Goal: Task Accomplishment & Management: Manage account settings

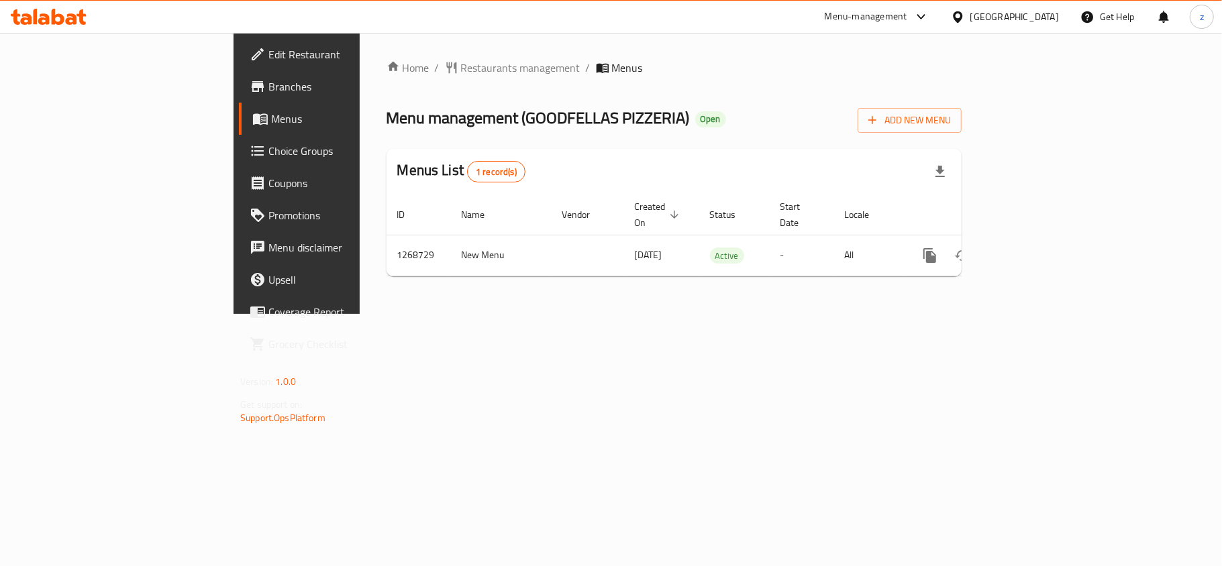
click at [239, 162] on link "Choice Groups" at bounding box center [338, 151] width 199 height 32
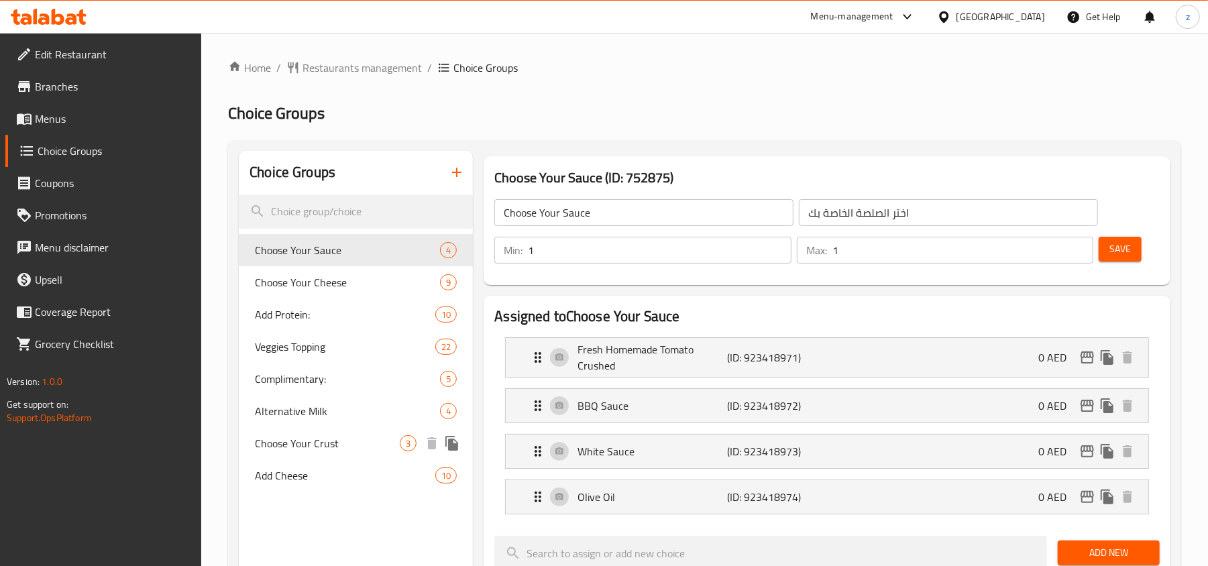
click at [339, 441] on span "Choose Your Crust" at bounding box center [327, 443] width 145 height 16
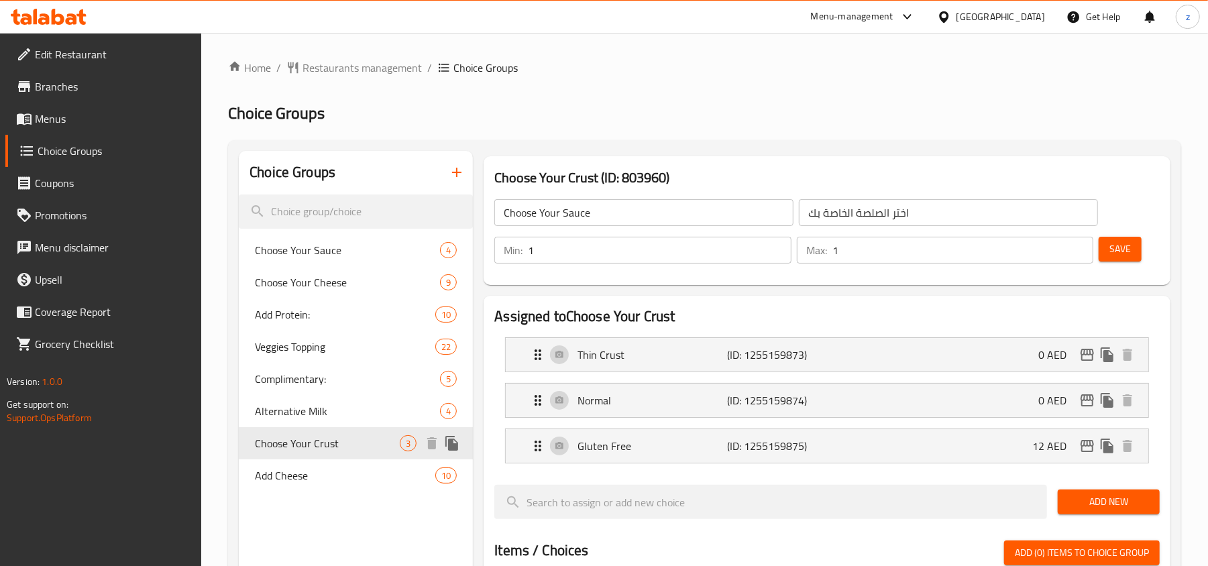
type input "Choose Your Crust"
type input "اختر القشرة الخاصة بك"
type input "0"
type input "2"
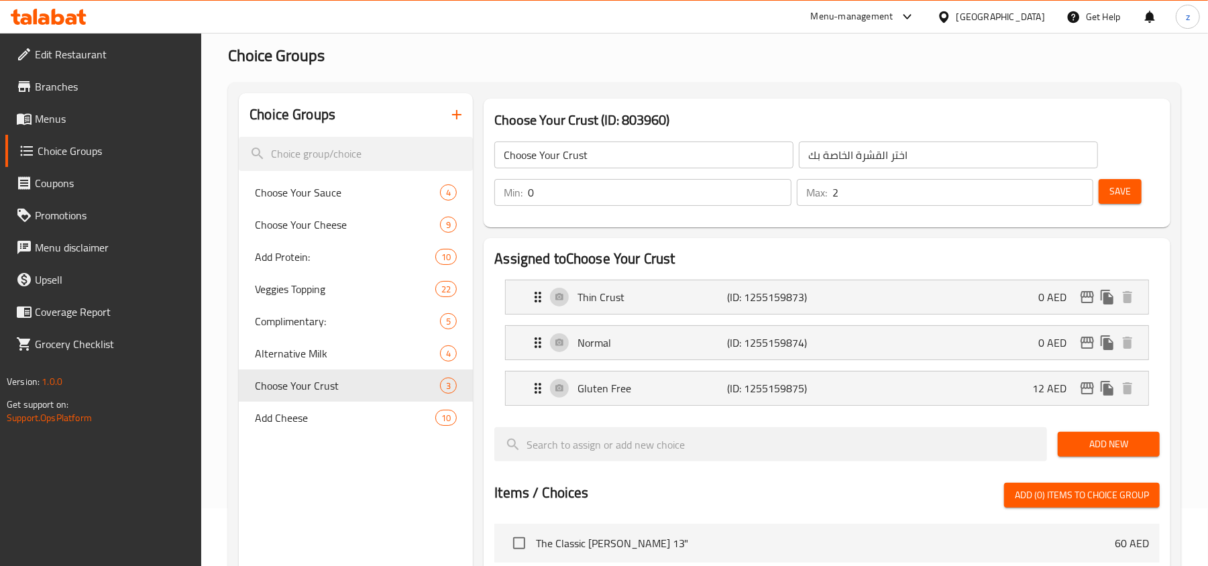
scroll to position [89, 0]
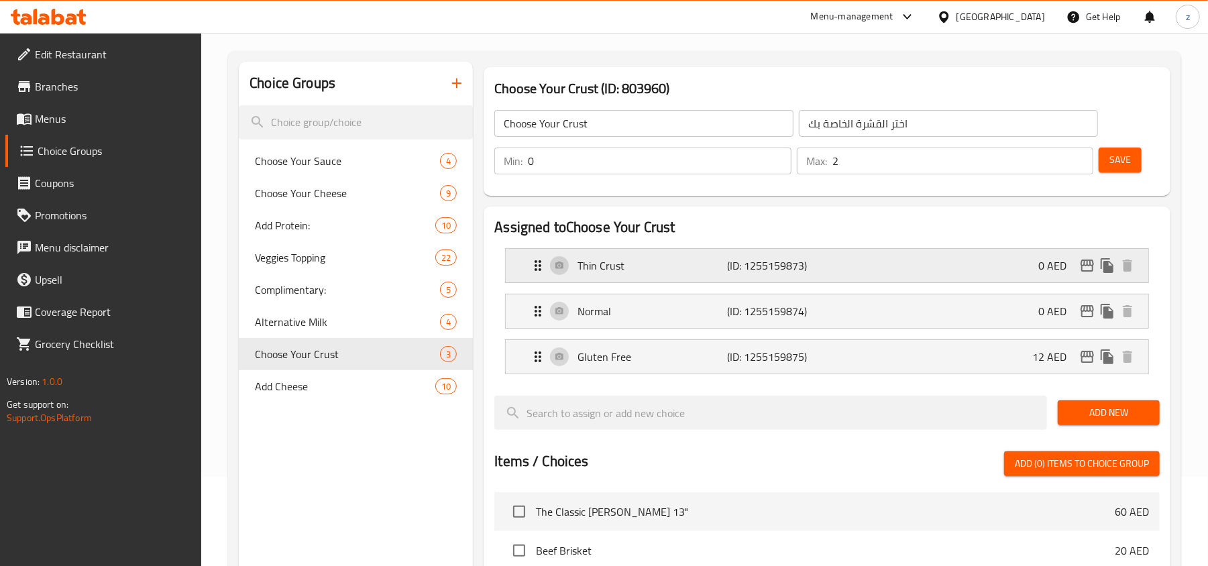
click at [546, 267] on icon "Expand" at bounding box center [538, 266] width 16 height 16
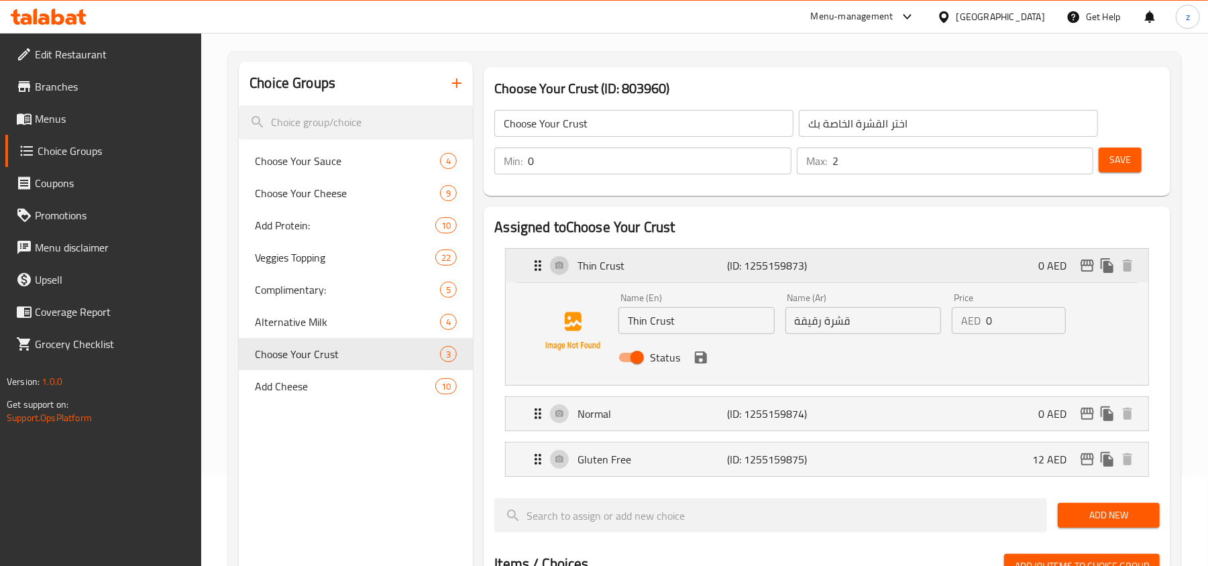
click at [546, 266] on icon "Expand" at bounding box center [538, 266] width 16 height 16
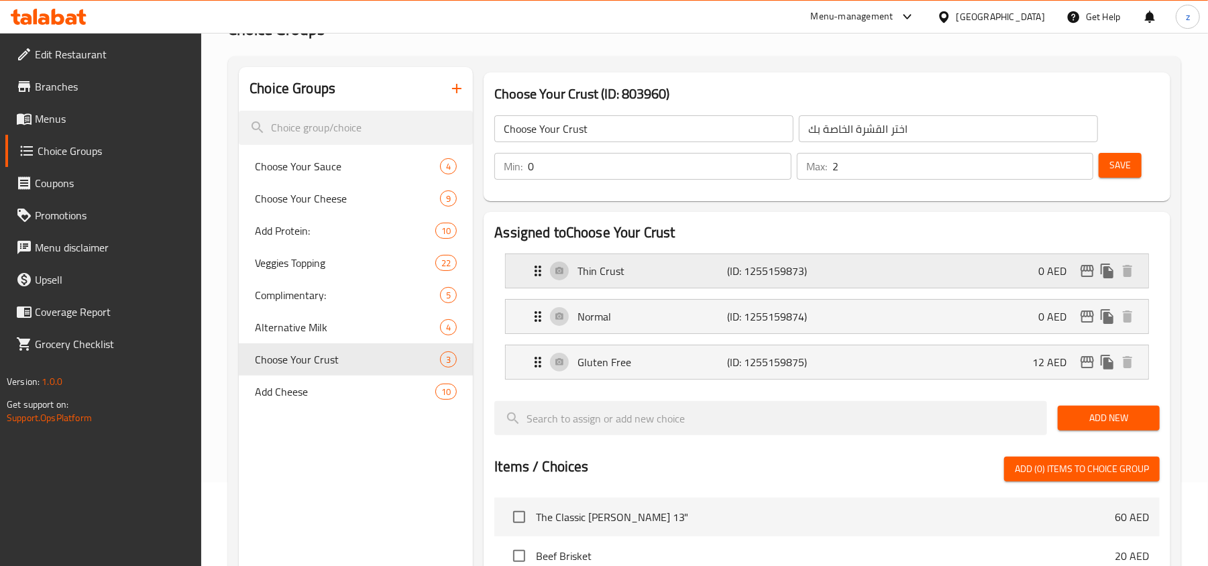
scroll to position [0, 0]
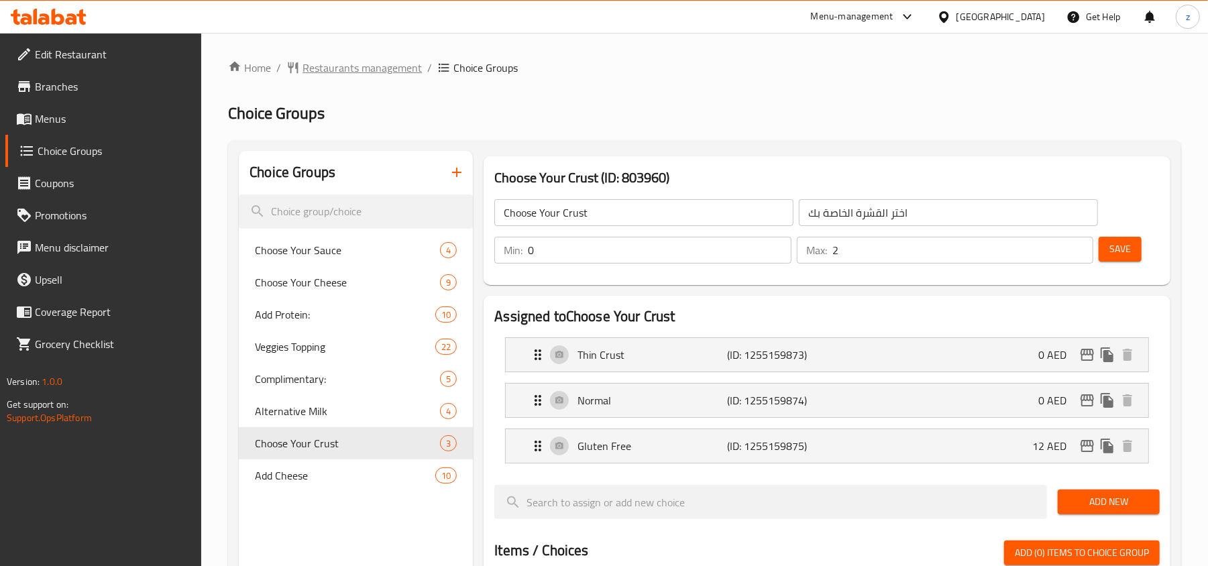
click at [358, 73] on span "Restaurants management" at bounding box center [362, 68] width 119 height 16
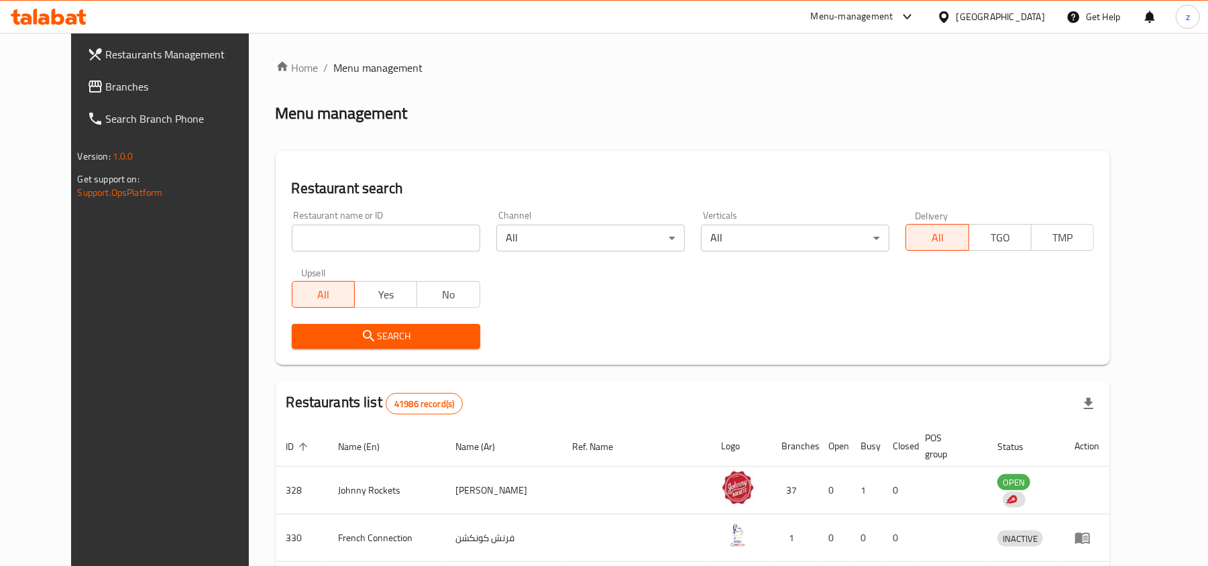
click at [106, 94] on span "Branches" at bounding box center [184, 86] width 156 height 16
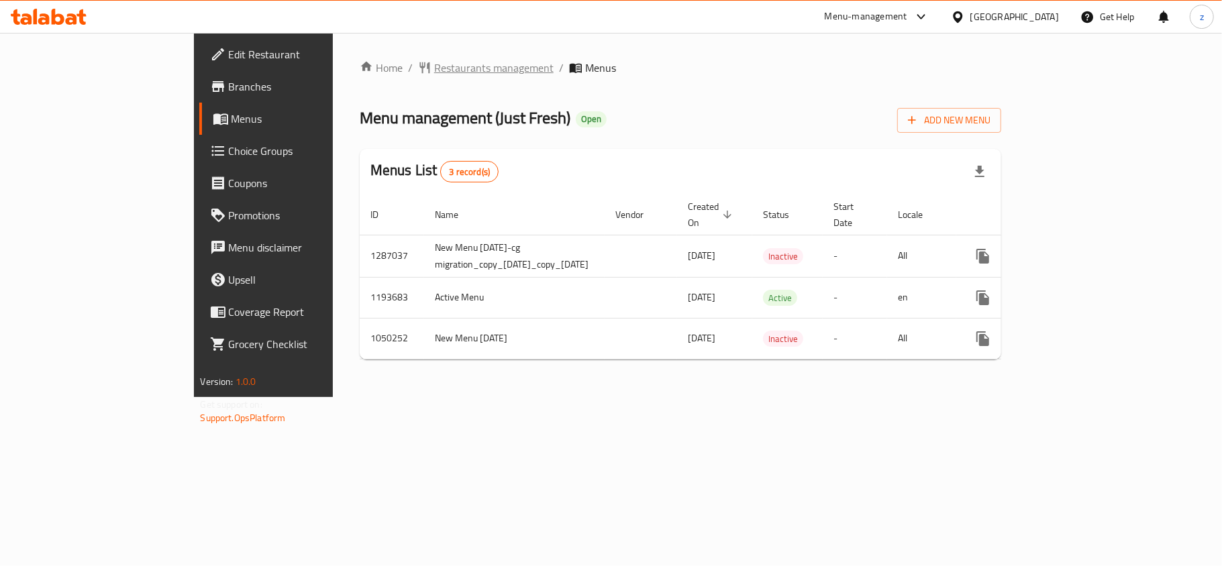
click at [434, 60] on span "Restaurants management" at bounding box center [493, 68] width 119 height 16
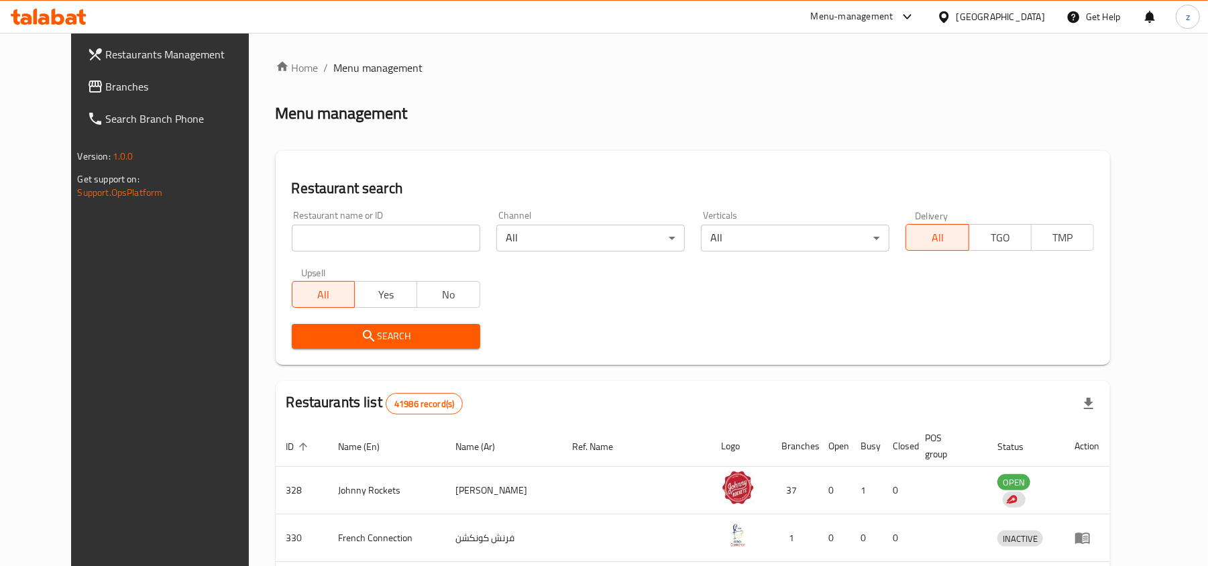
click at [315, 234] on input "search" at bounding box center [386, 238] width 189 height 27
paste input "11013"
type input "11013"
click at [408, 329] on span "Search" at bounding box center [386, 336] width 167 height 17
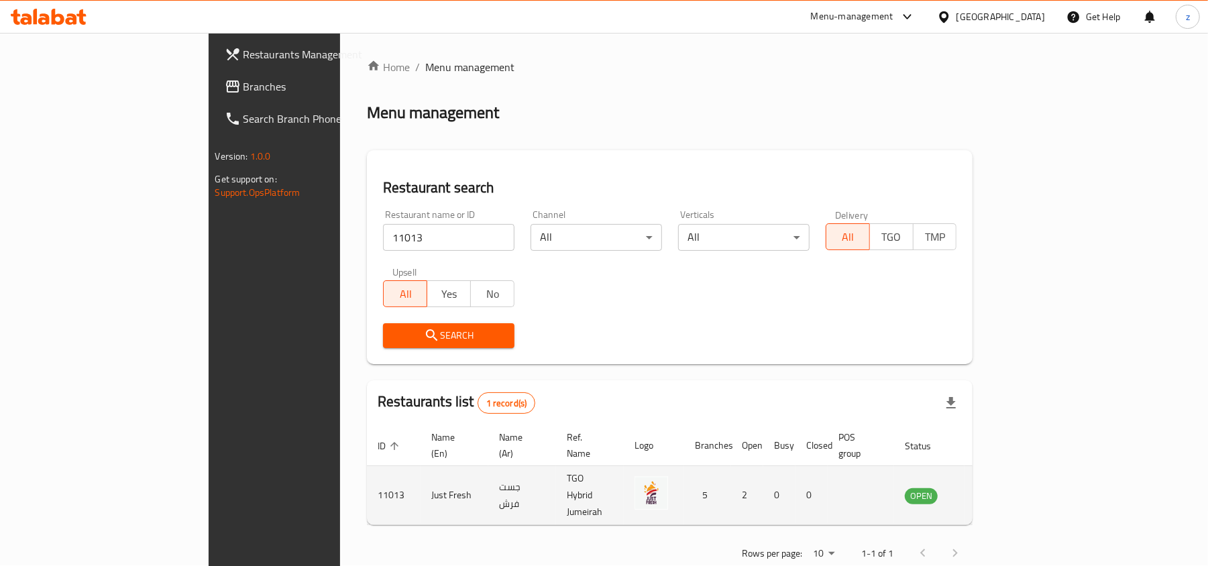
scroll to position [7, 0]
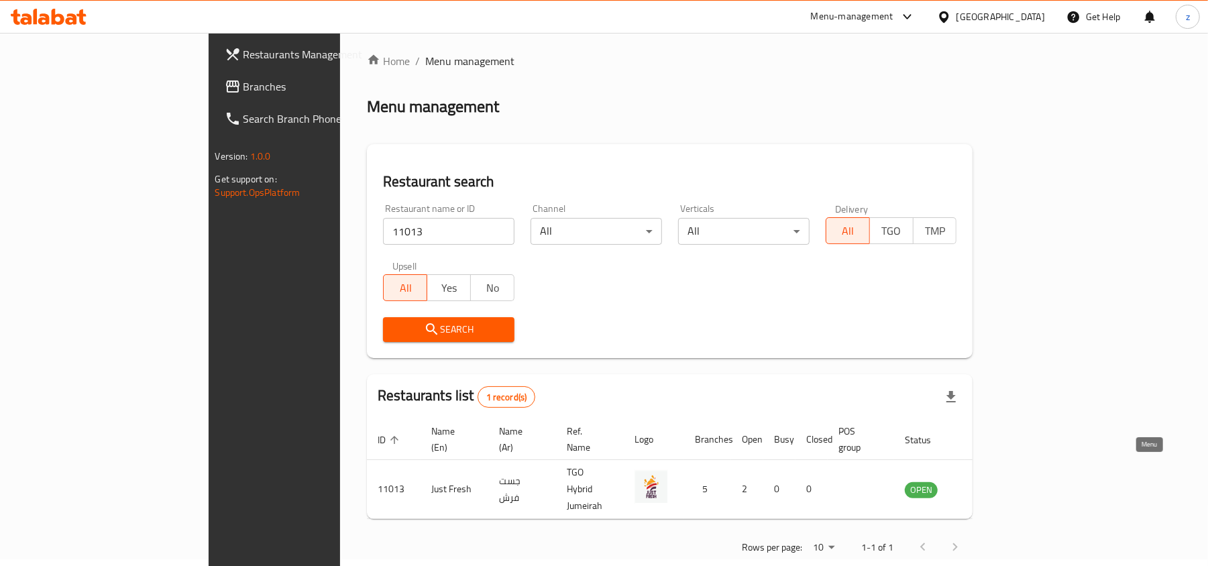
click at [991, 484] on icon "enhanced table" at bounding box center [983, 489] width 15 height 11
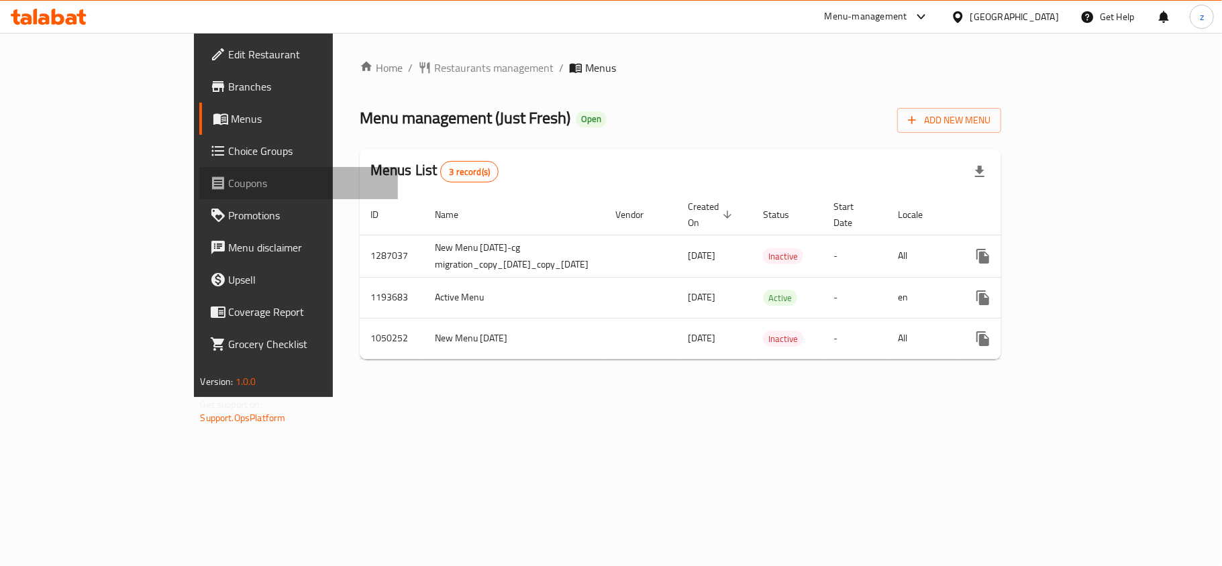
click at [229, 189] on span "Coupons" at bounding box center [308, 183] width 158 height 16
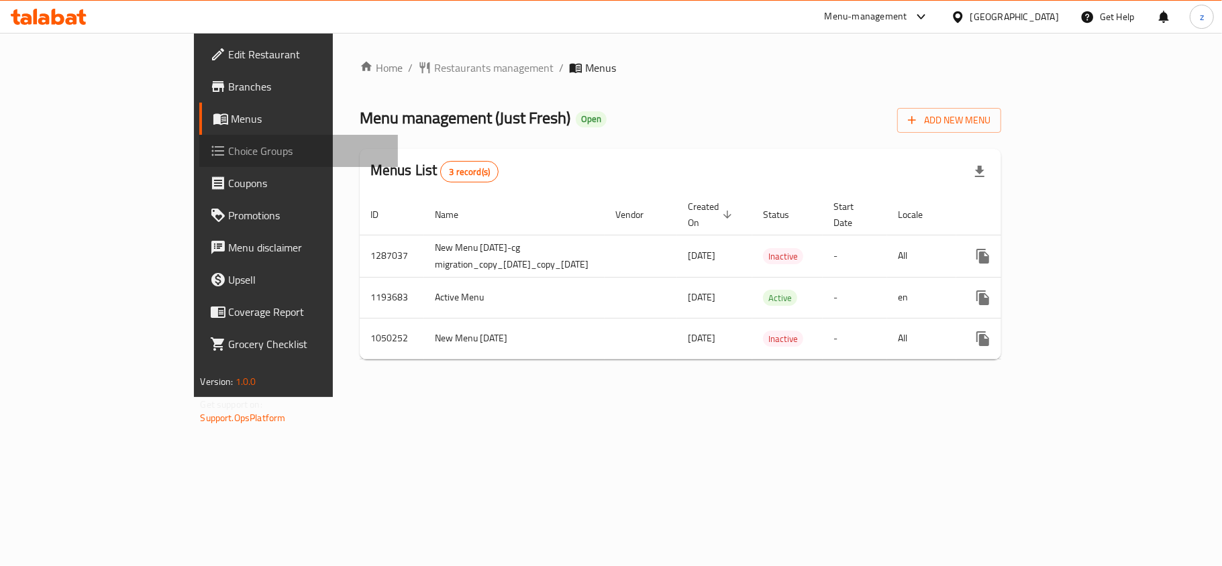
click at [229, 151] on span "Choice Groups" at bounding box center [308, 151] width 158 height 16
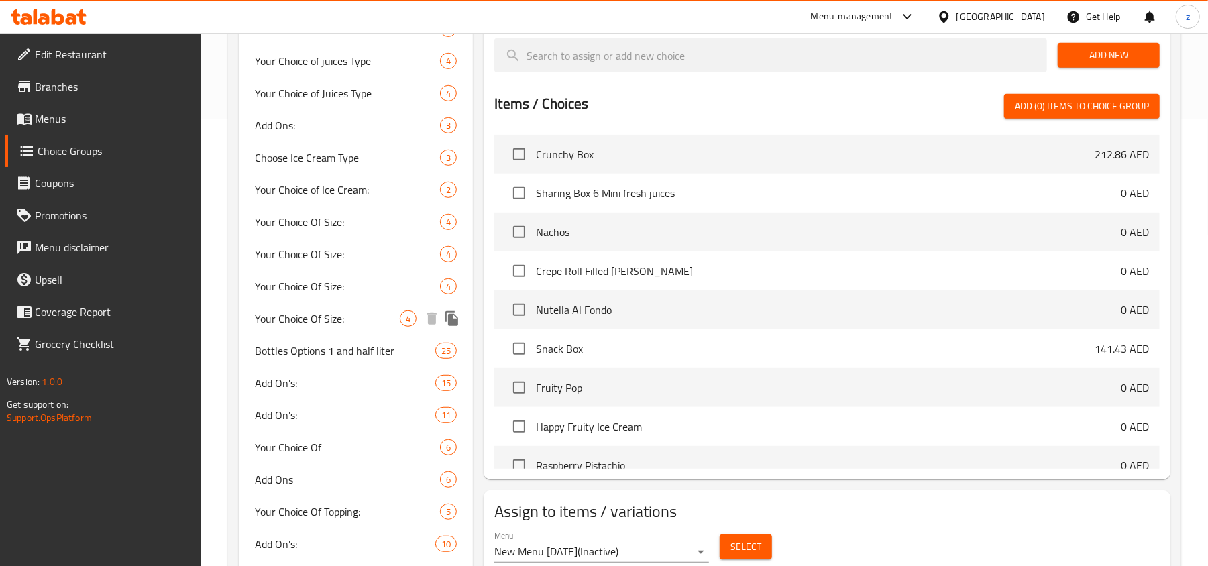
scroll to position [537, 0]
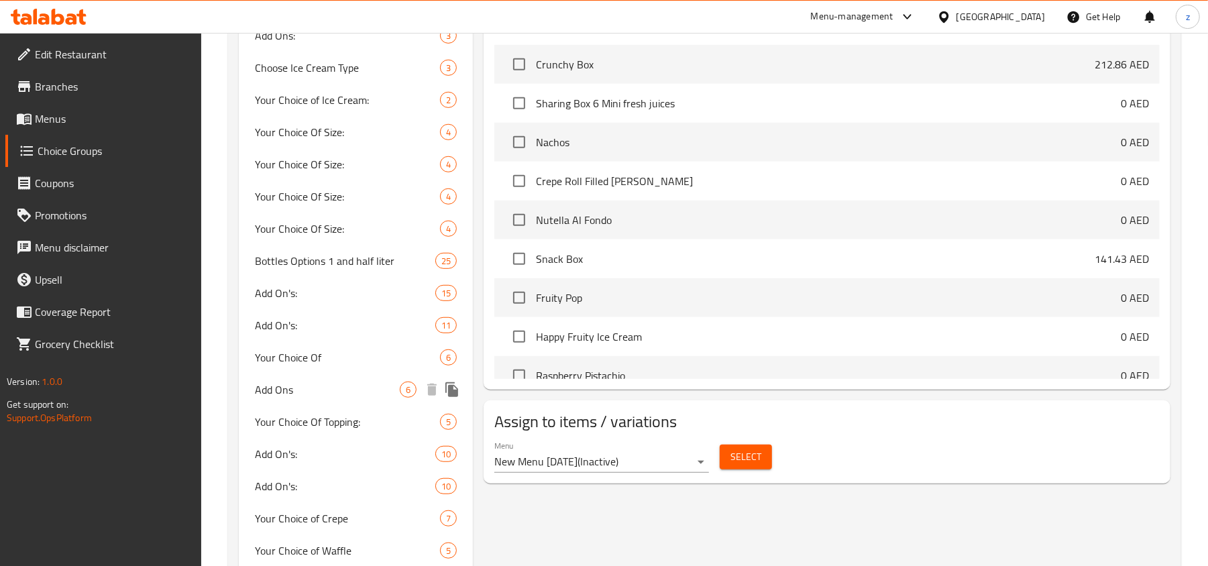
click at [284, 382] on span "Add Ons" at bounding box center [327, 390] width 145 height 16
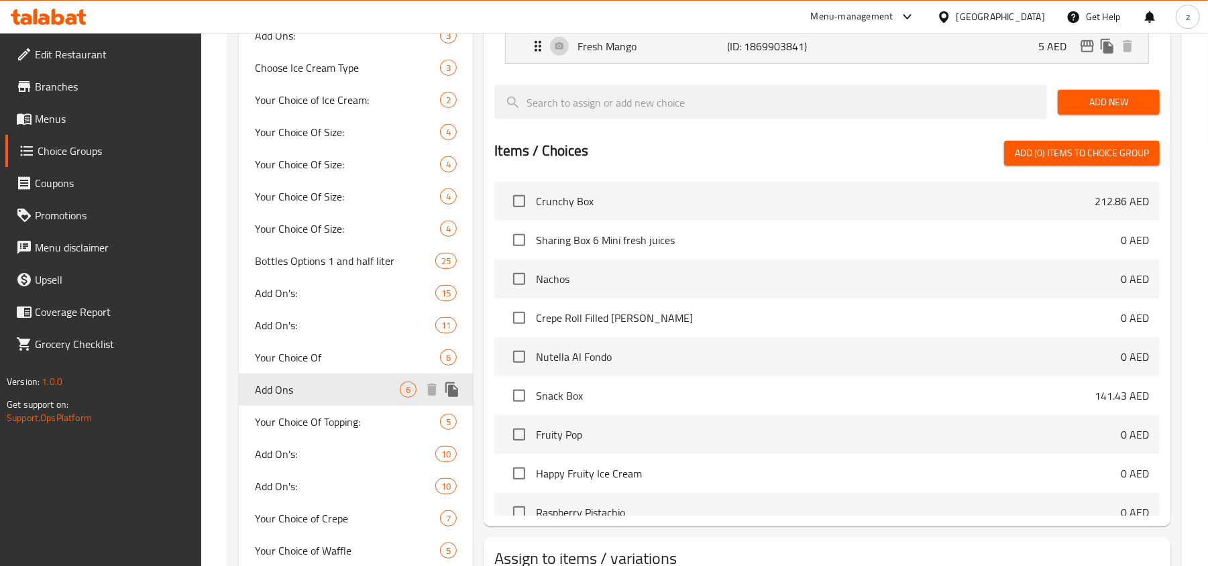
type input "Add Ons"
type input "1"
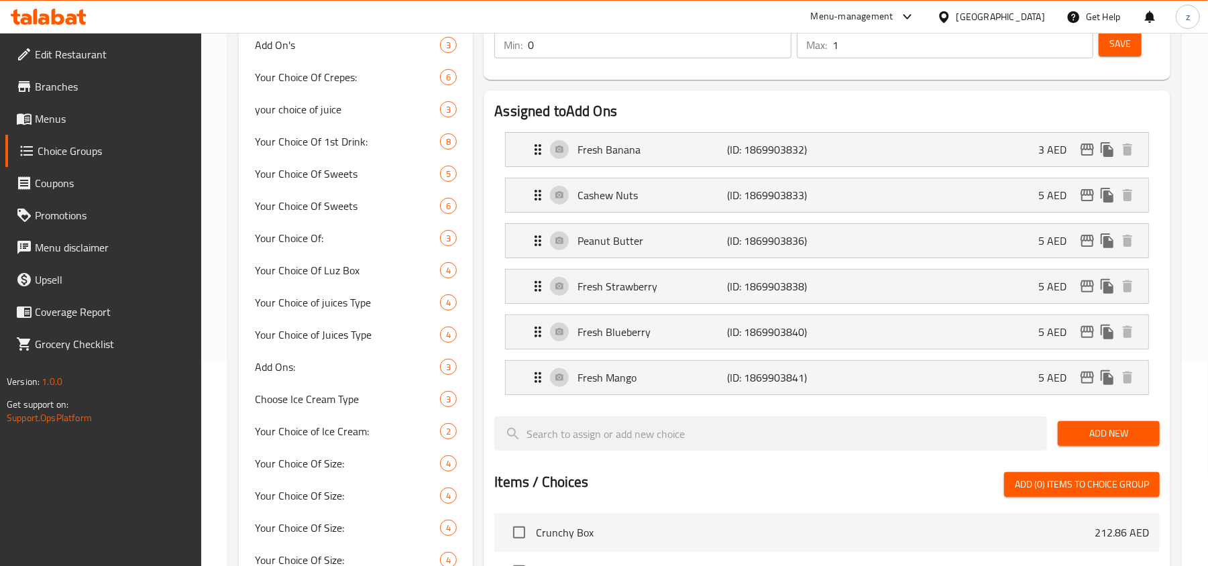
scroll to position [178, 0]
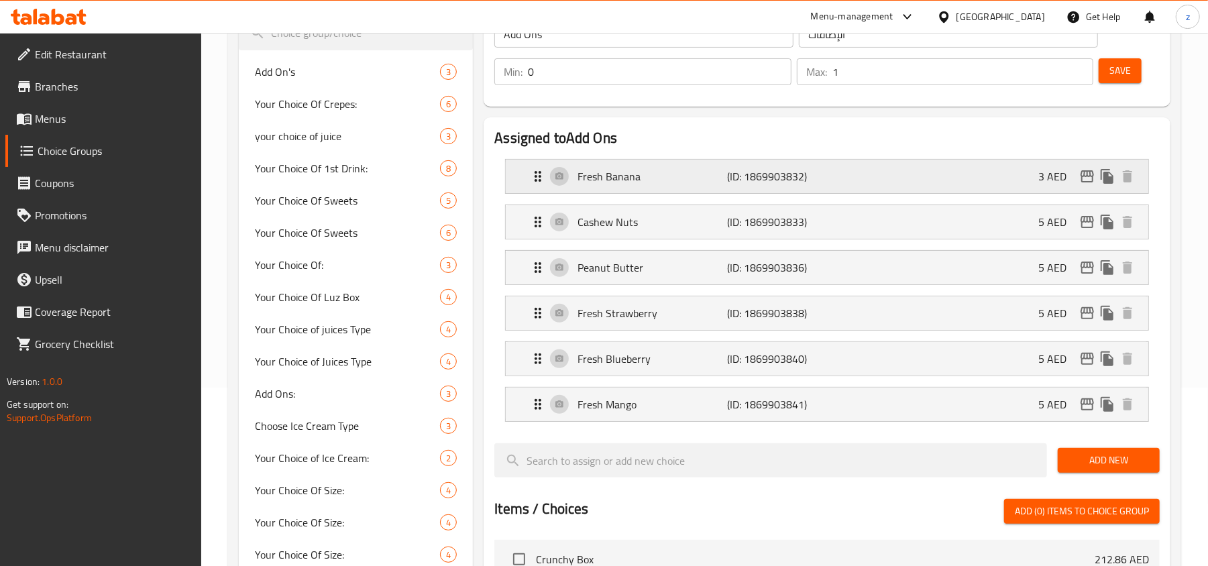
click at [535, 184] on div "Fresh Banana (ID: 1869903832) 3 AED" at bounding box center [831, 177] width 602 height 34
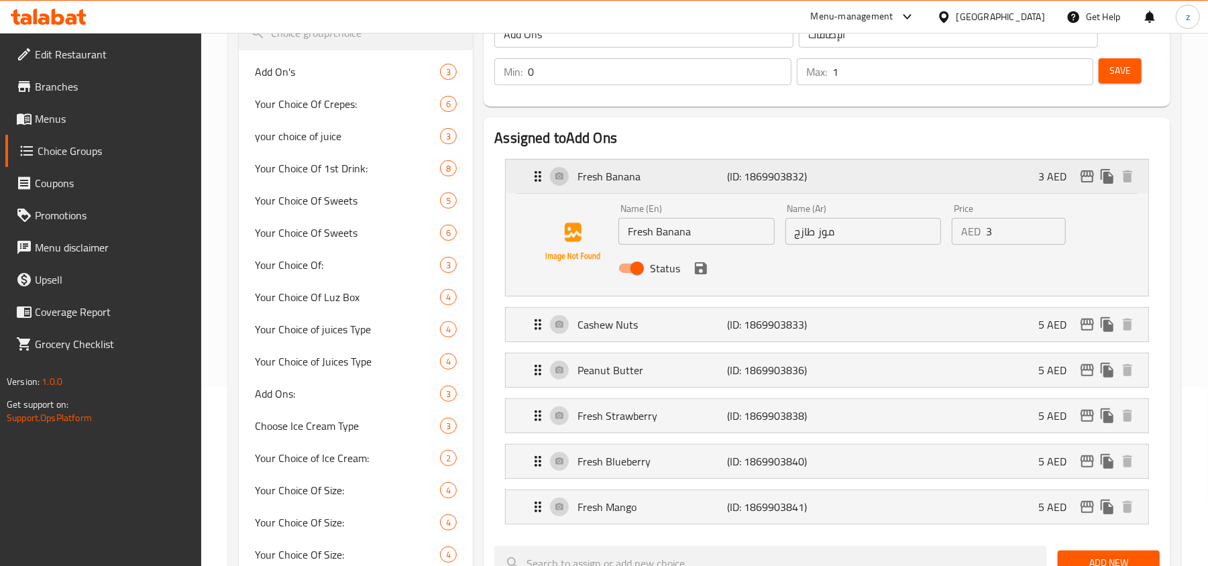
click at [535, 184] on div "Fresh Banana (ID: 1869903832) 3 AED" at bounding box center [831, 177] width 602 height 34
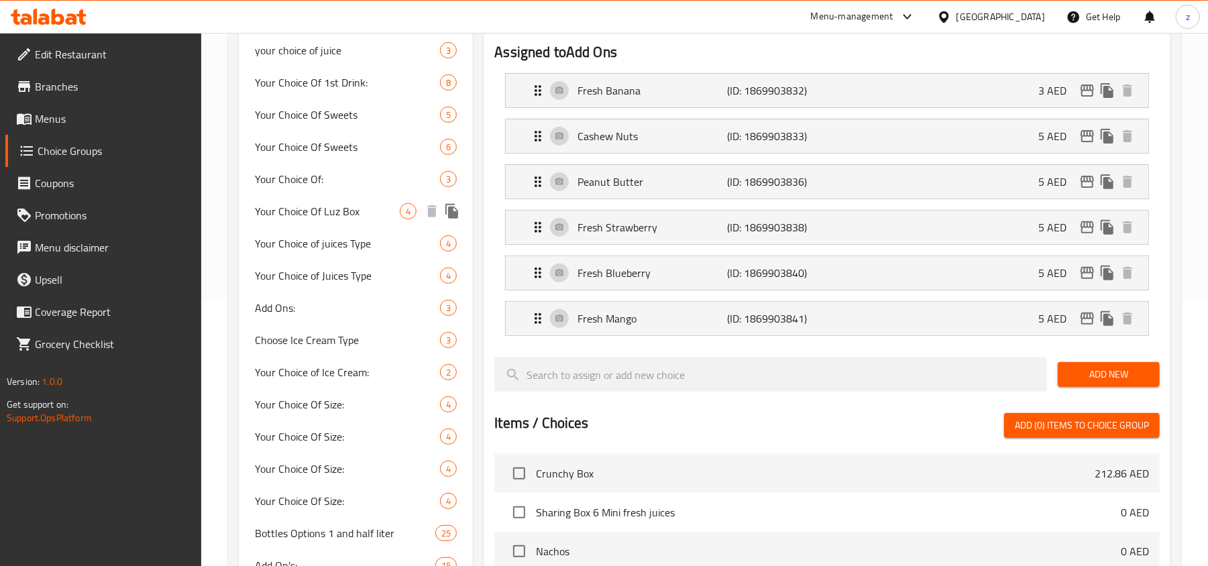
scroll to position [268, 0]
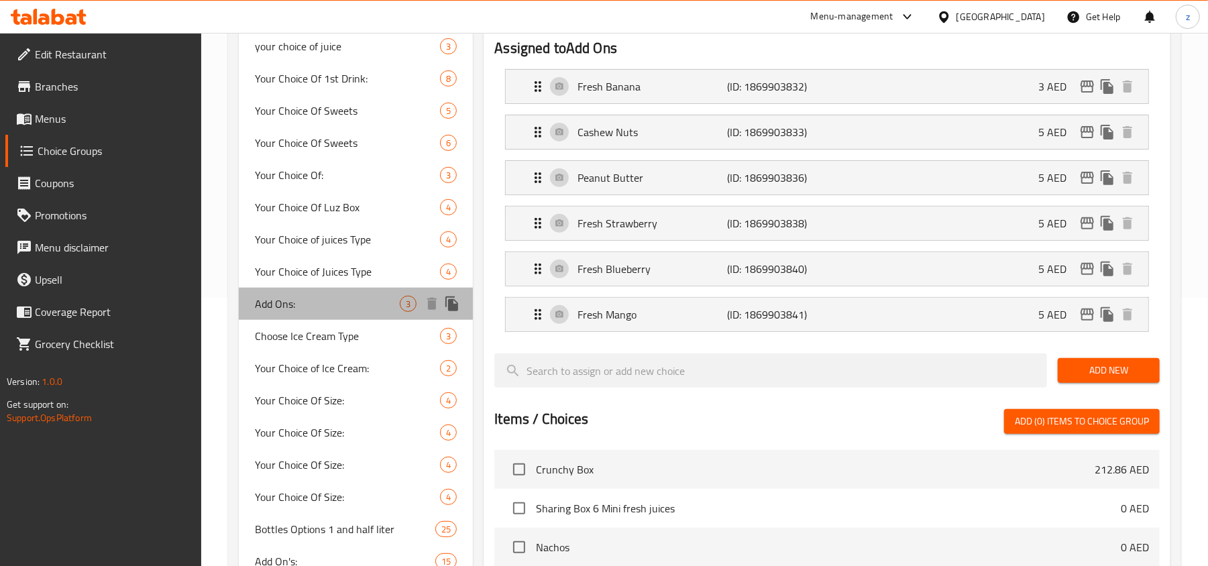
click at [305, 302] on span "Add Ons:" at bounding box center [327, 304] width 145 height 16
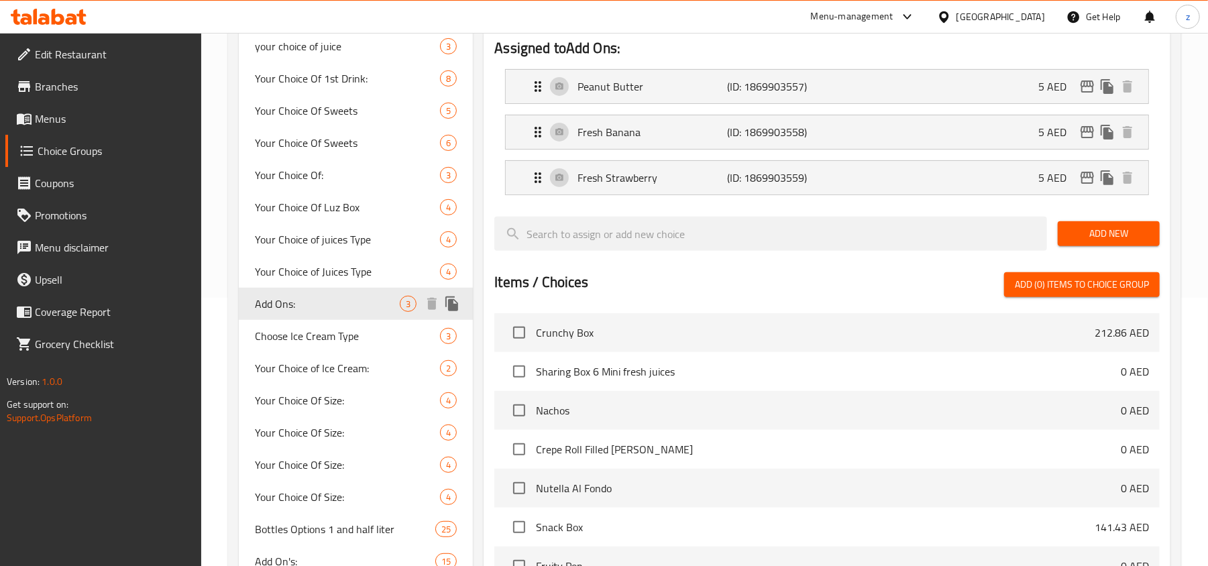
type input "Add Ons:"
type input "الإضافات:"
type input "0"
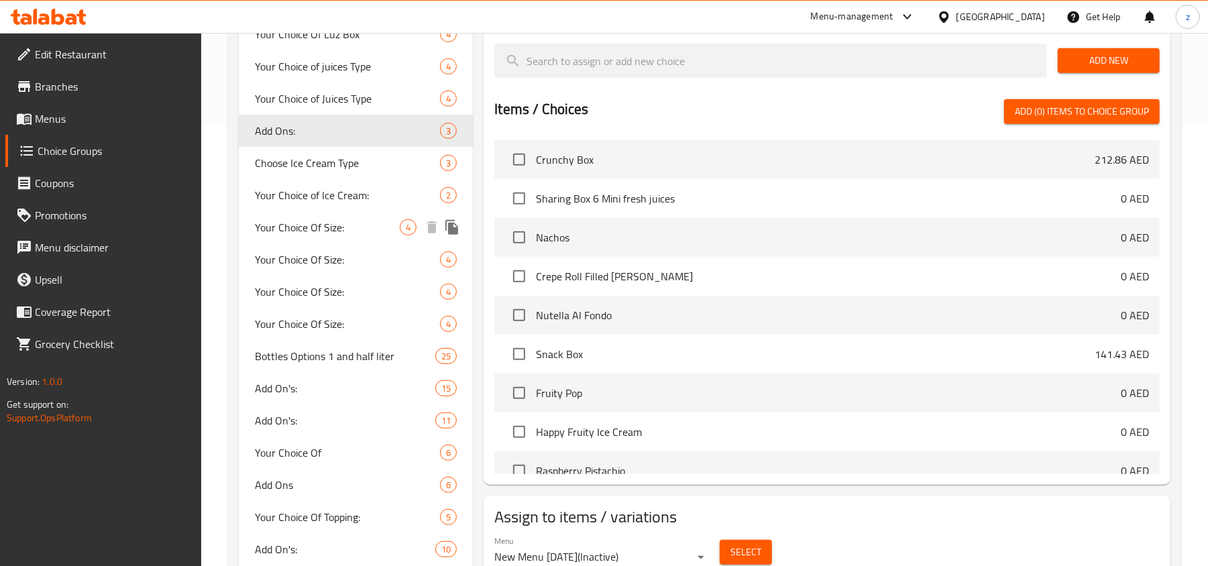
scroll to position [447, 0]
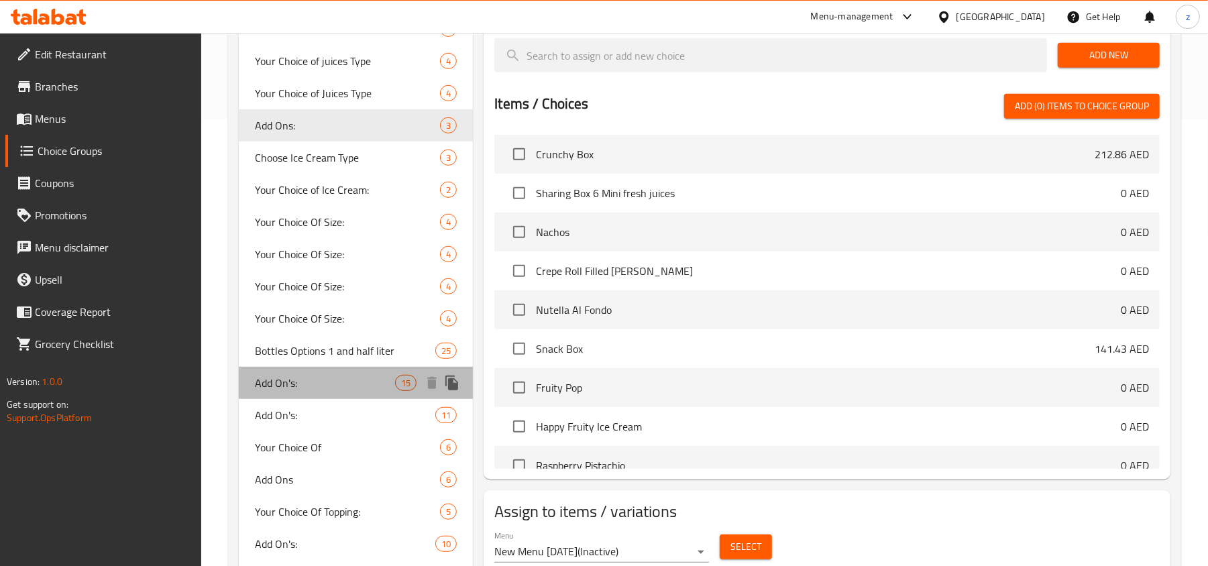
click at [328, 390] on span "Add On's:" at bounding box center [325, 383] width 140 height 16
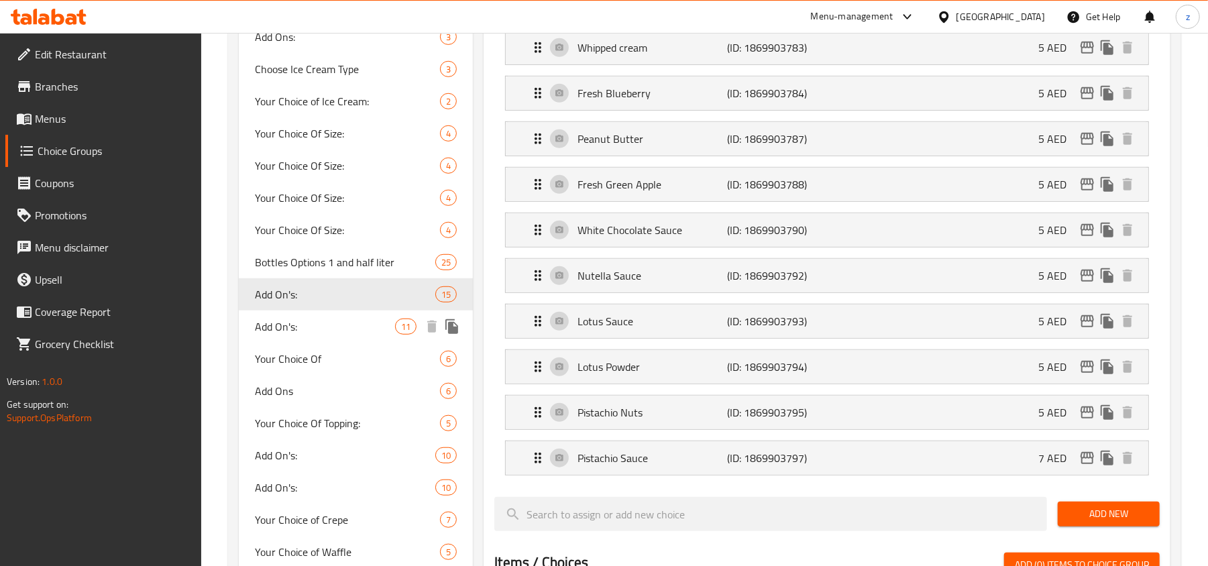
scroll to position [537, 0]
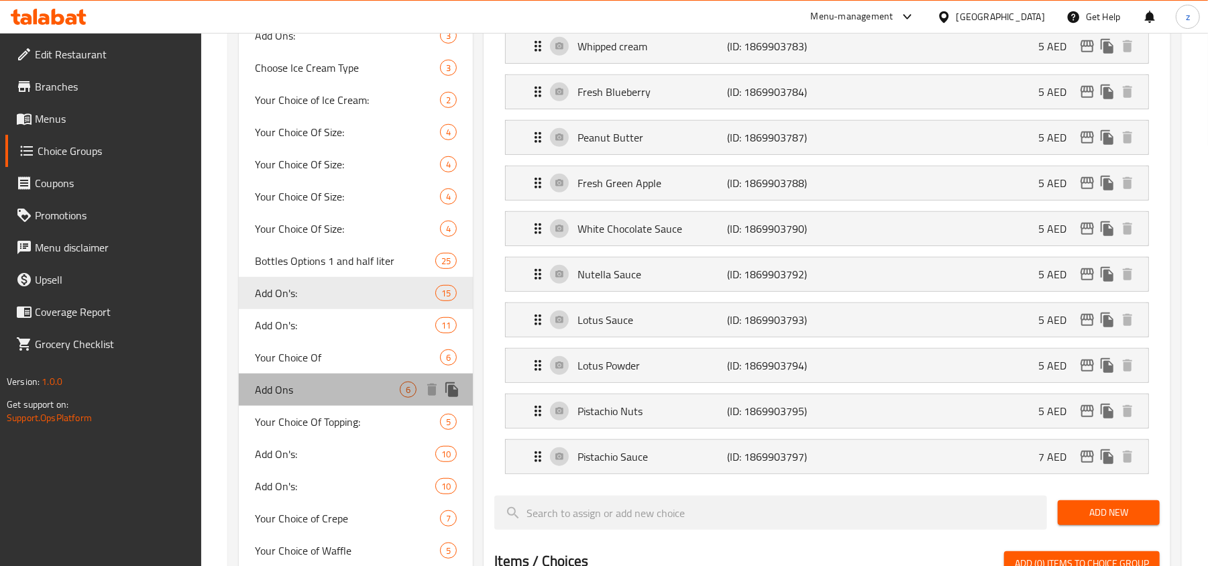
click at [334, 393] on span "Add Ons" at bounding box center [327, 390] width 145 height 16
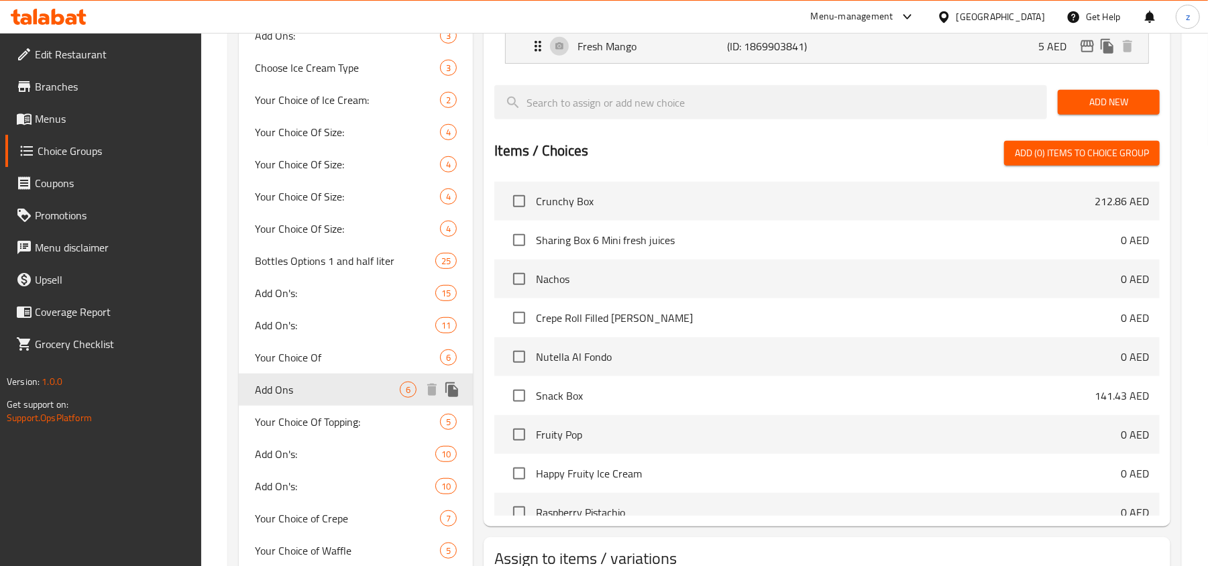
type input "Add Ons"
type input "الإضافات"
type input "1"
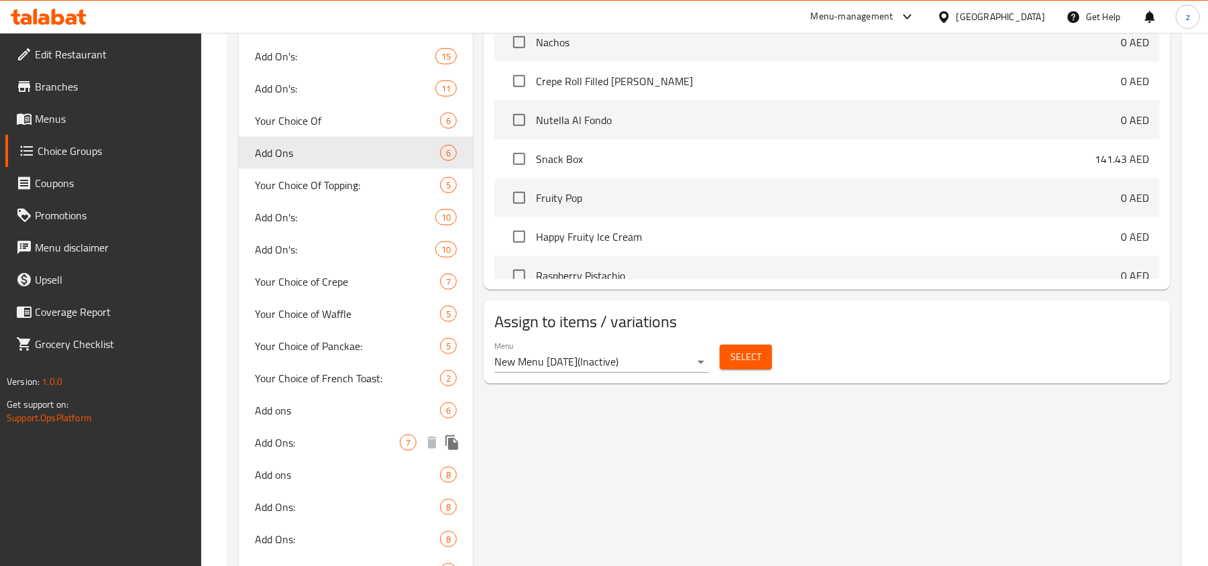
scroll to position [805, 0]
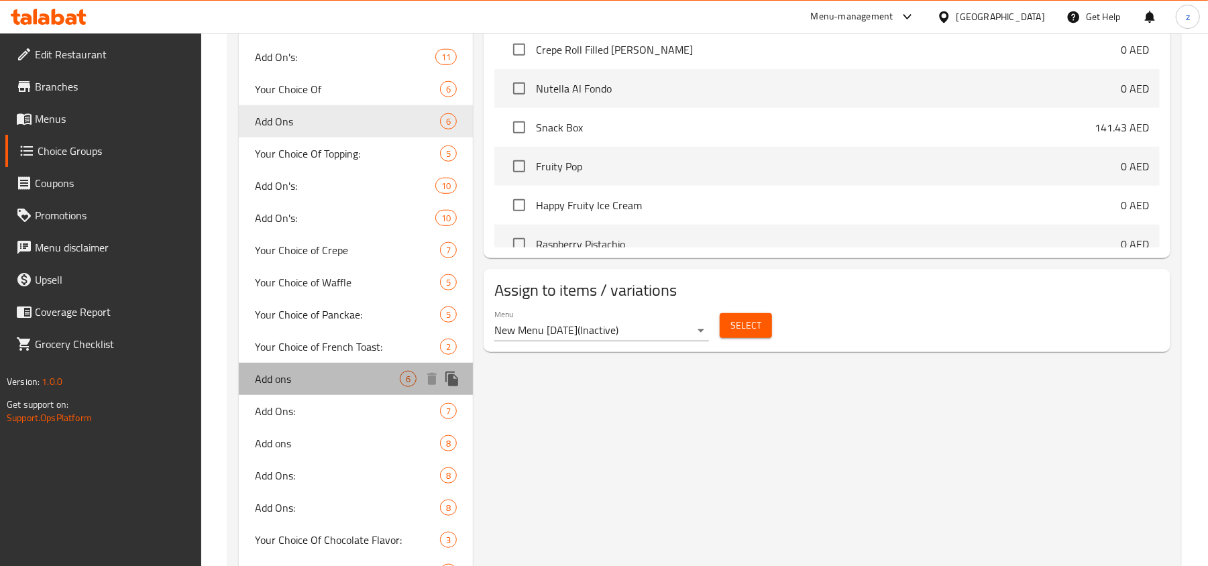
click at [350, 373] on span "Add ons" at bounding box center [327, 379] width 145 height 16
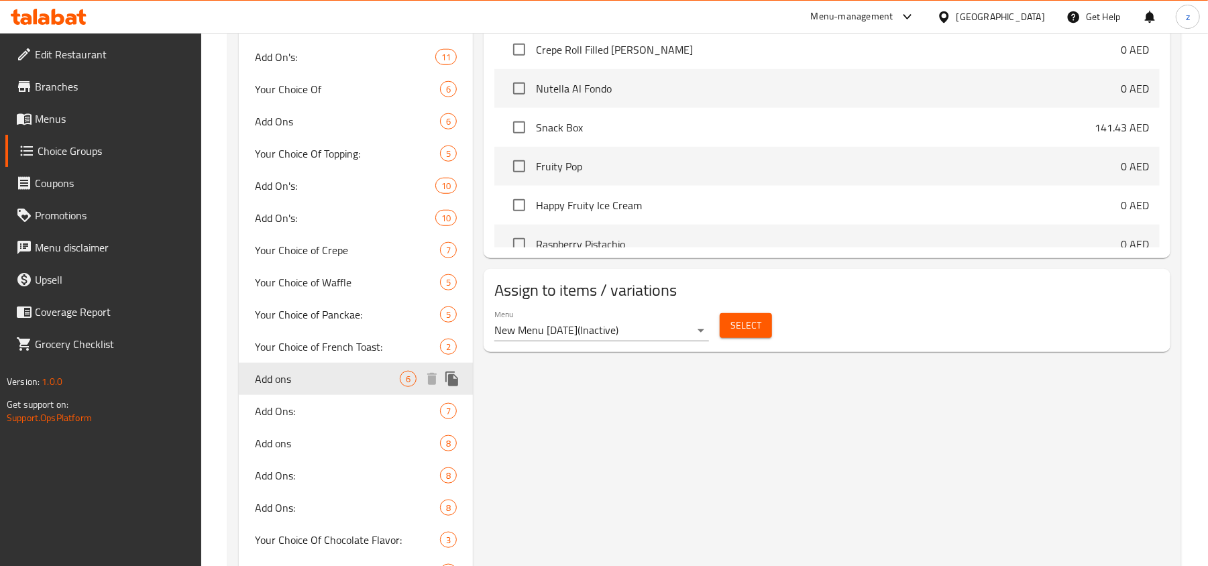
type input "Add ons"
type input "إضافات"
type input "0"
click at [320, 384] on span "Add ons" at bounding box center [327, 379] width 145 height 16
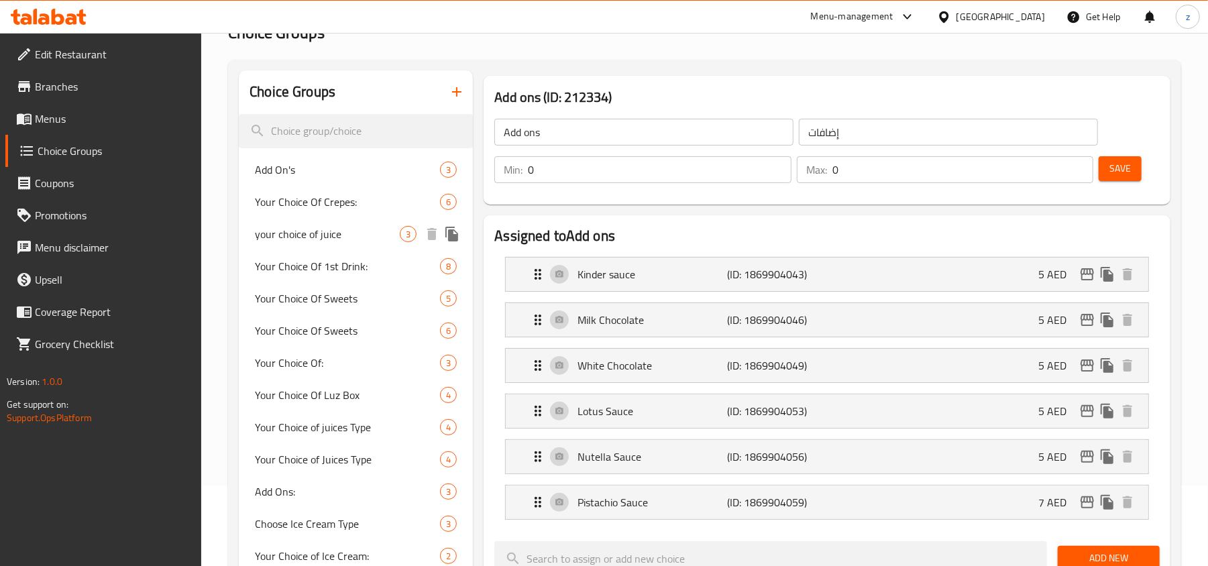
scroll to position [0, 0]
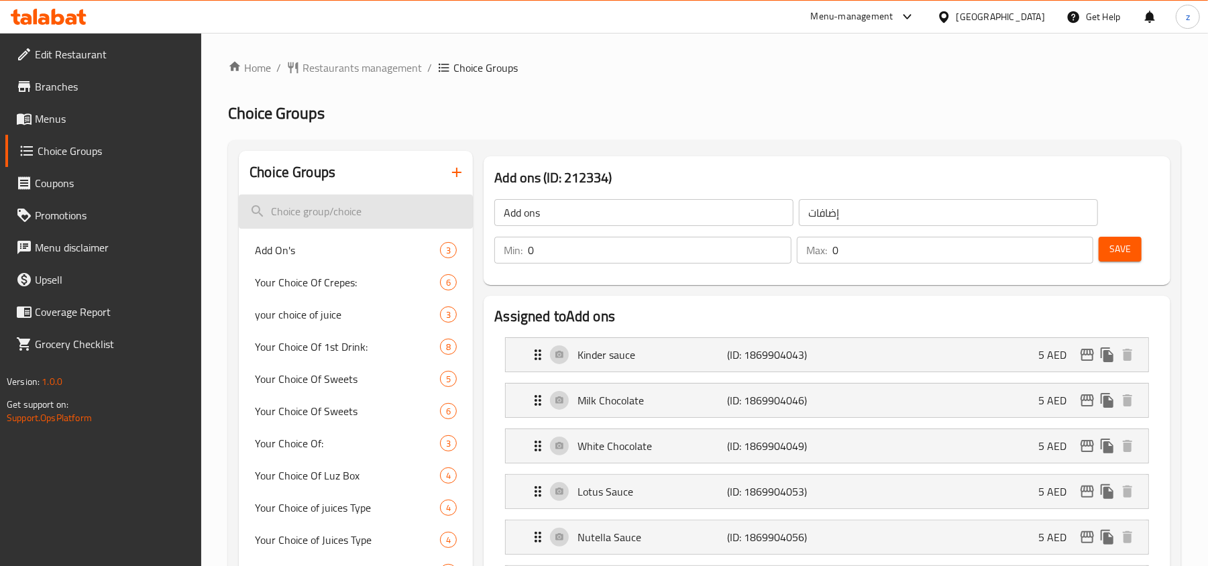
click at [307, 205] on input "search" at bounding box center [356, 212] width 234 height 34
paste input "Add Ons"
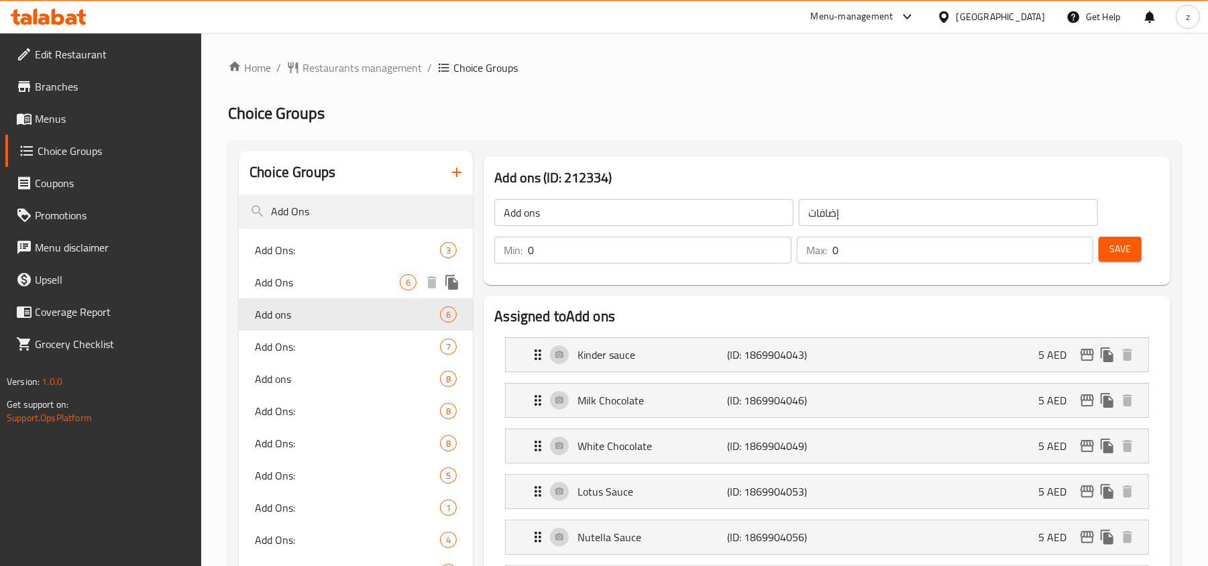
type input "Add Ons"
click at [370, 283] on span "Add Ons" at bounding box center [327, 282] width 145 height 16
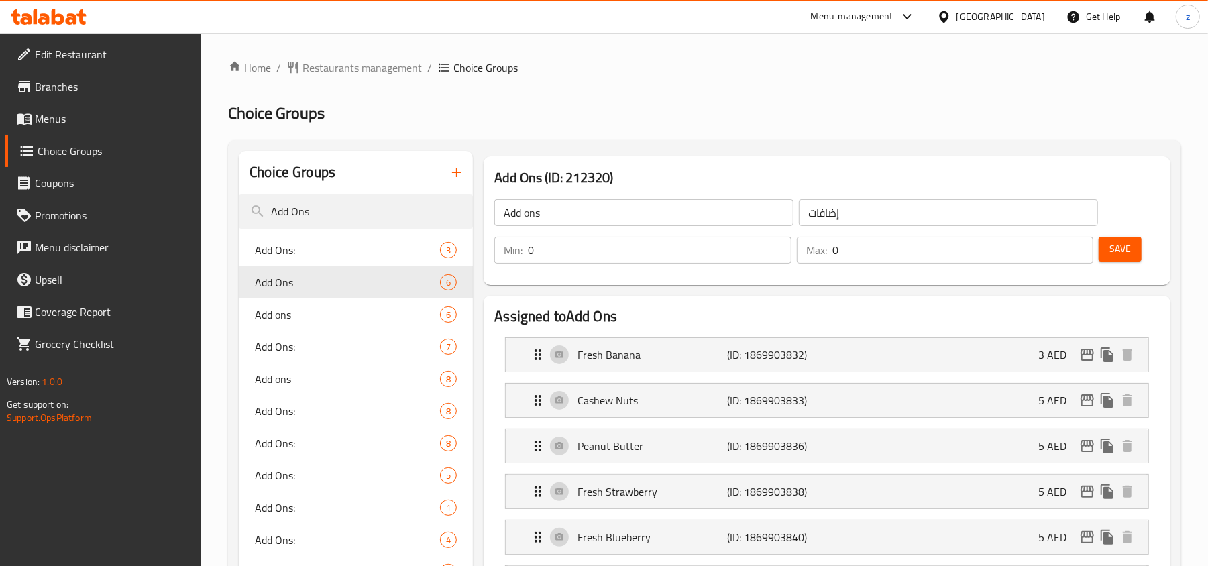
type input "Add Ons"
type input "الإضافات"
type input "1"
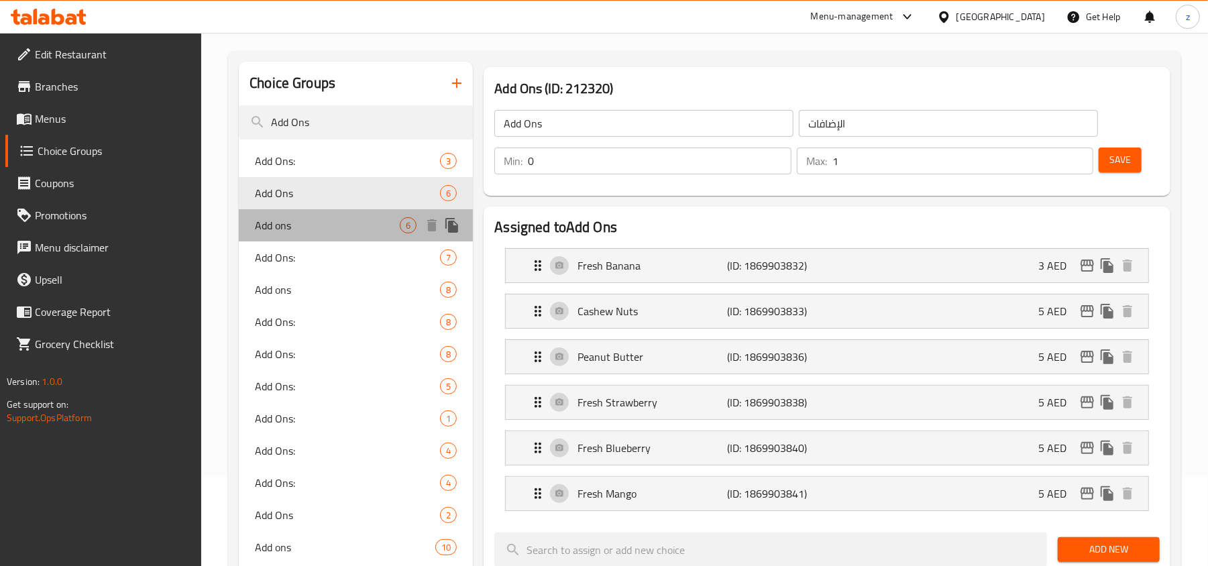
click at [321, 223] on span "Add ons" at bounding box center [327, 225] width 145 height 16
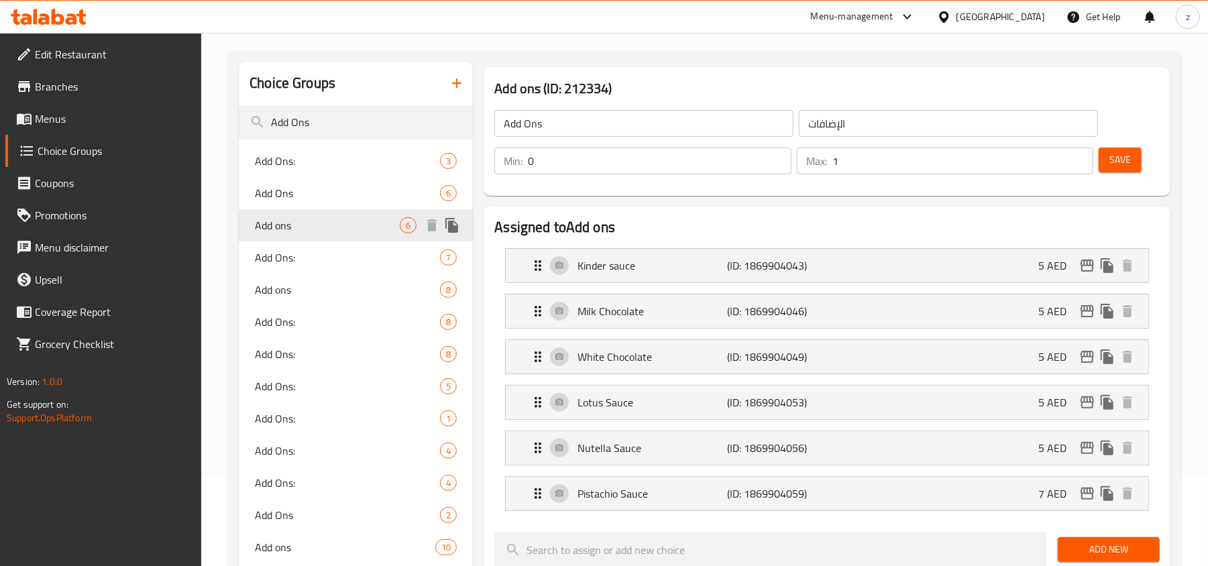
type input "Add ons"
type input "إضافات"
type input "0"
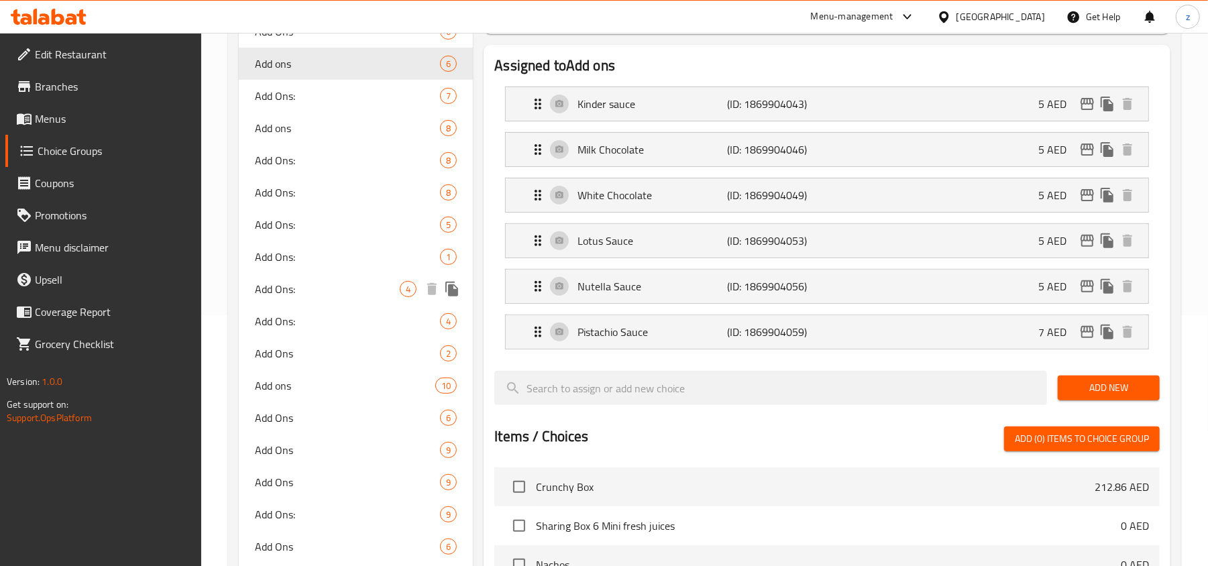
scroll to position [268, 0]
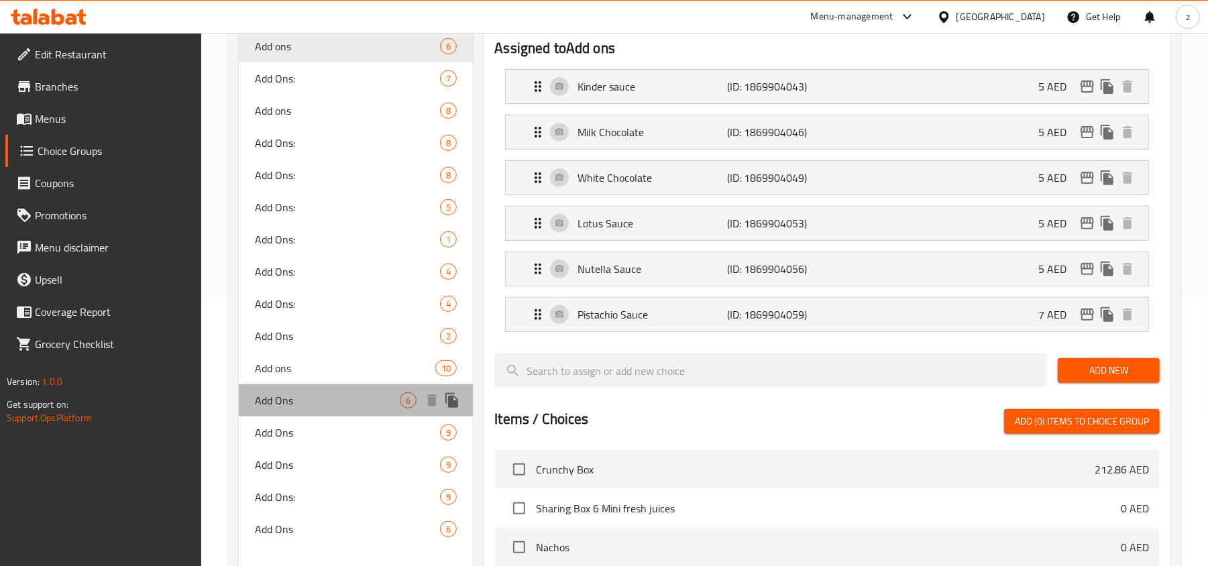
click at [352, 400] on span "Add Ons" at bounding box center [327, 400] width 145 height 16
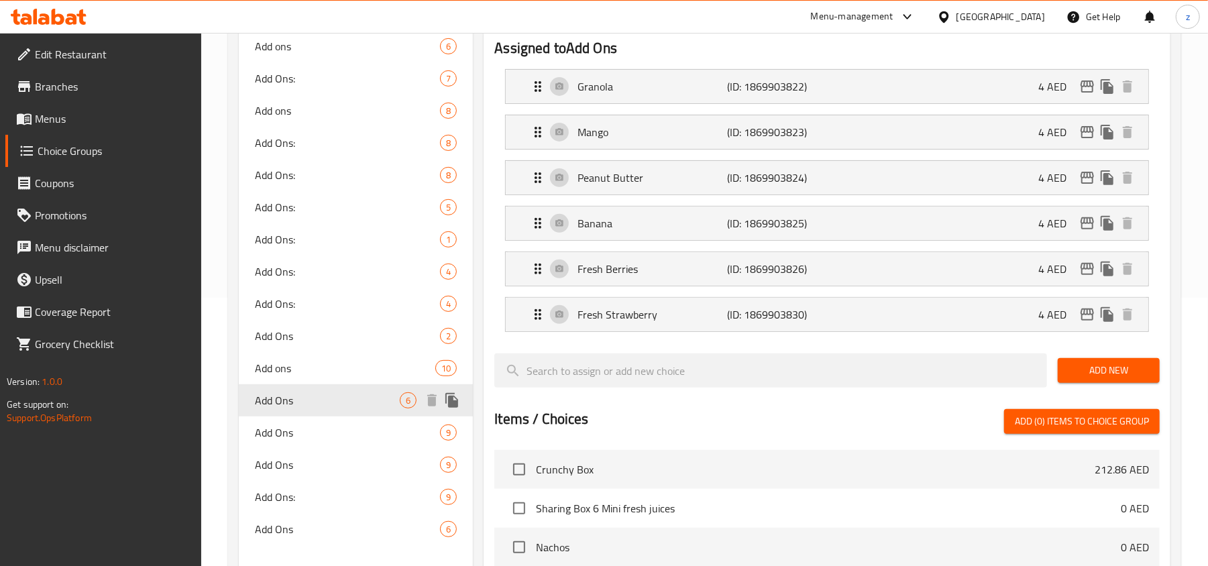
type input "Add Ons"
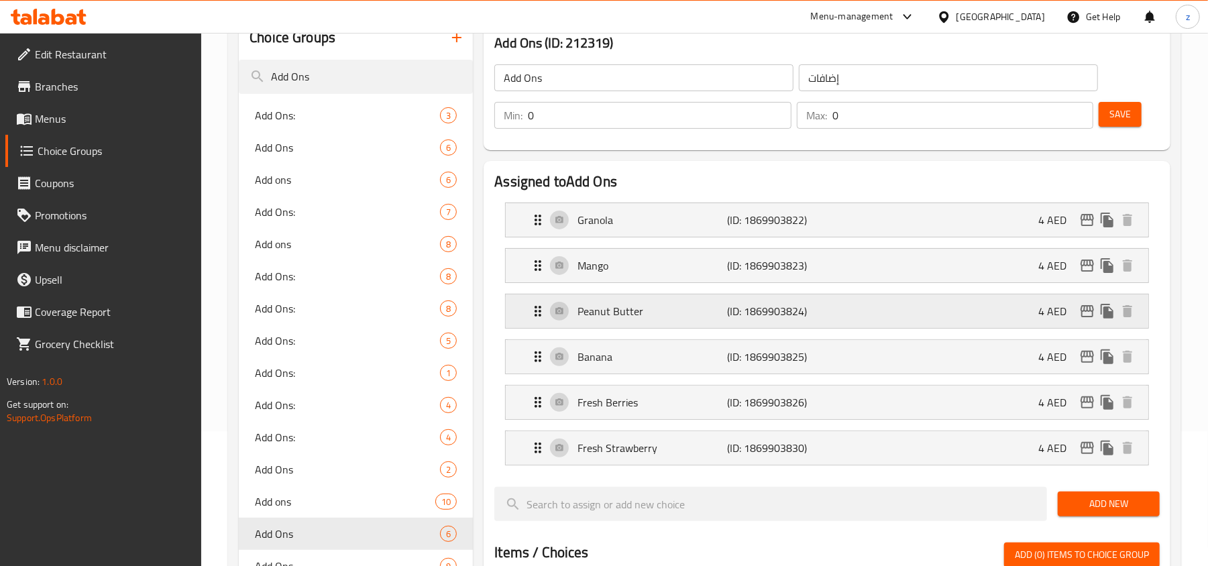
scroll to position [89, 0]
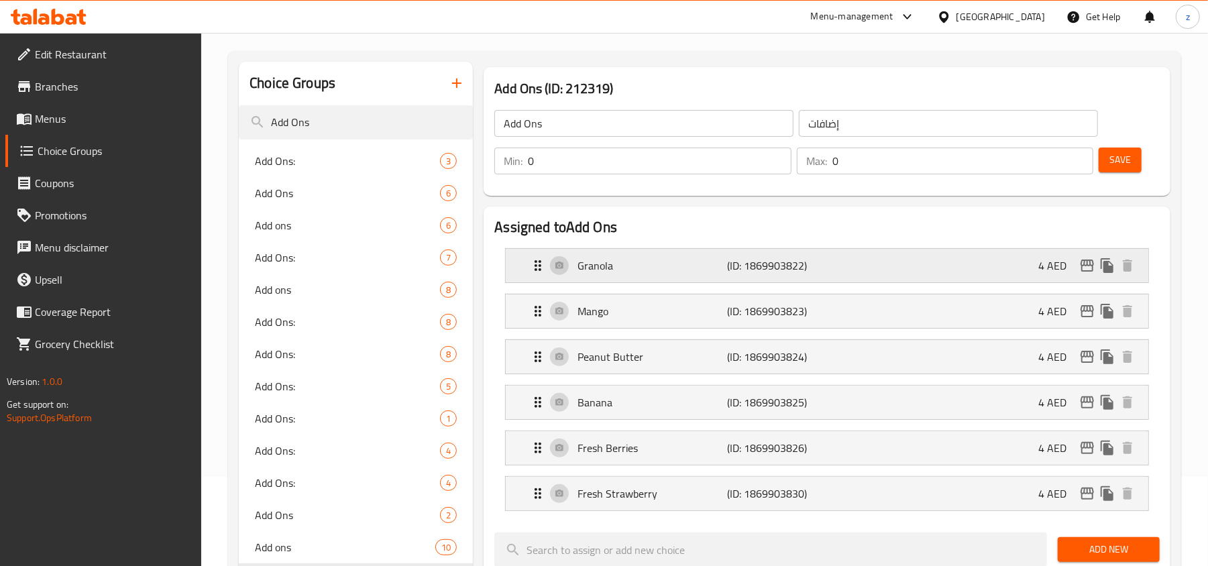
click at [542, 276] on div "Granola (ID: 1869903822) 4 AED" at bounding box center [831, 266] width 602 height 34
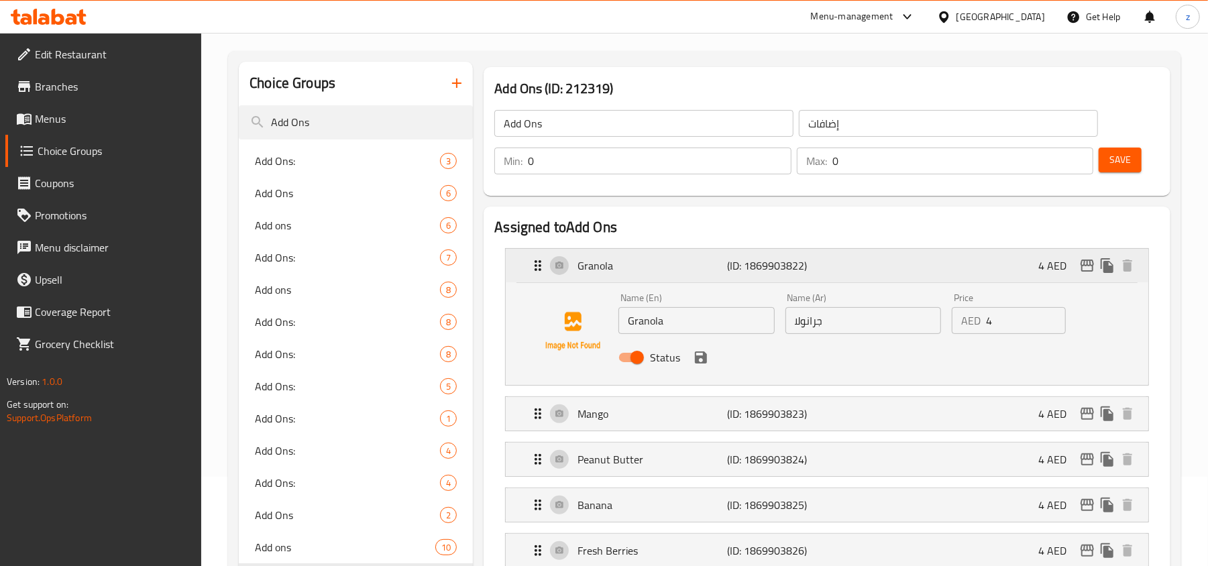
click at [539, 274] on div "Granola (ID: 1869903822) 4 AED" at bounding box center [831, 266] width 602 height 34
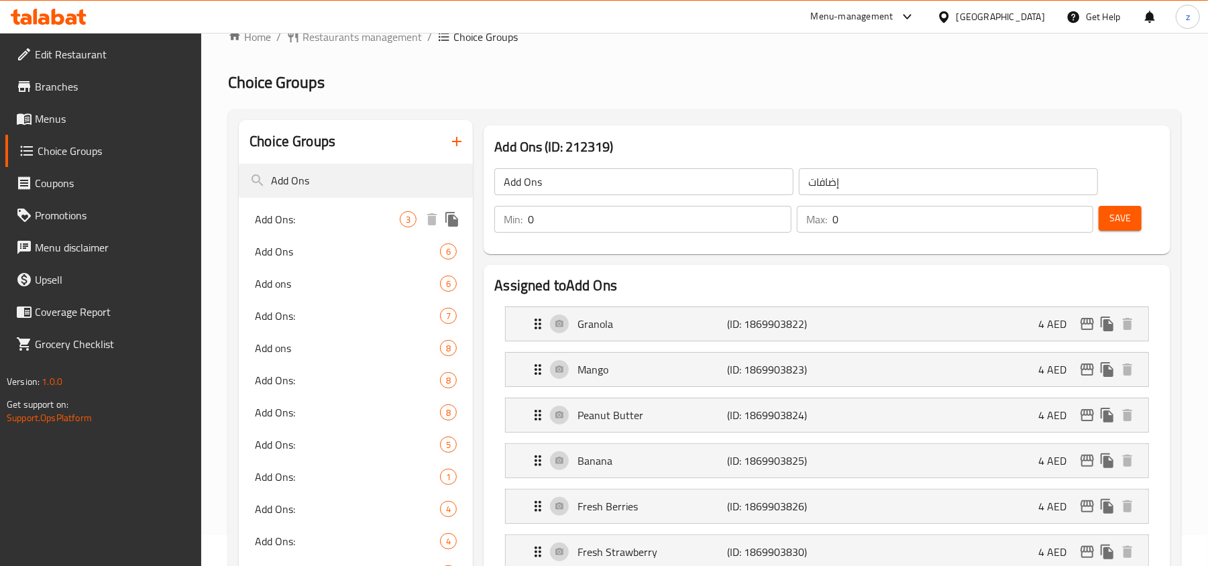
scroll to position [0, 0]
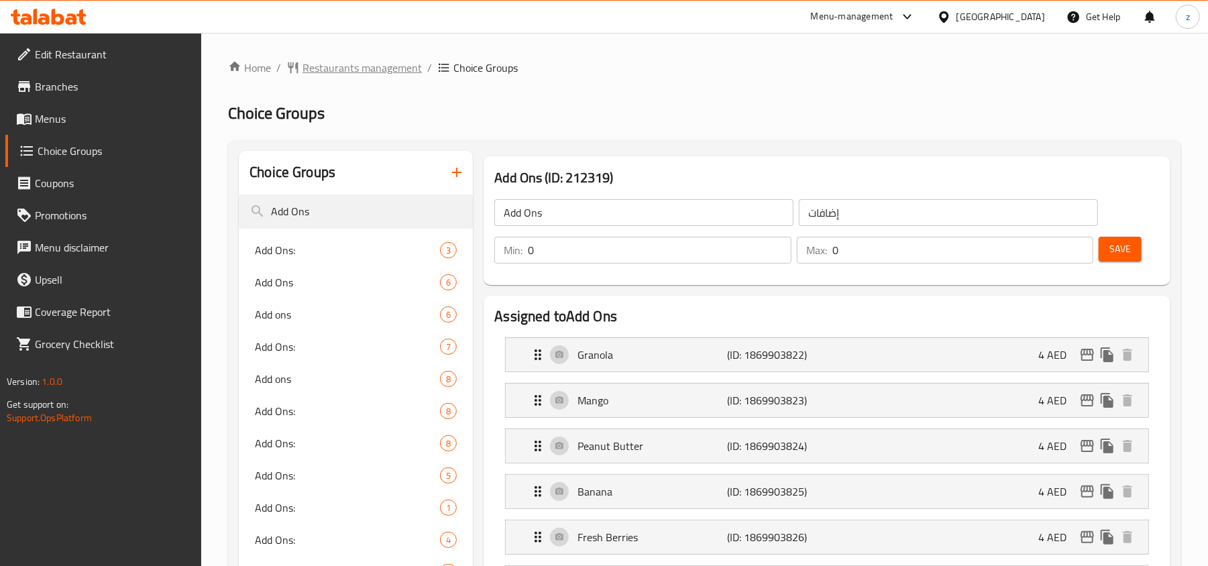
click at [370, 75] on span "Restaurants management" at bounding box center [362, 68] width 119 height 16
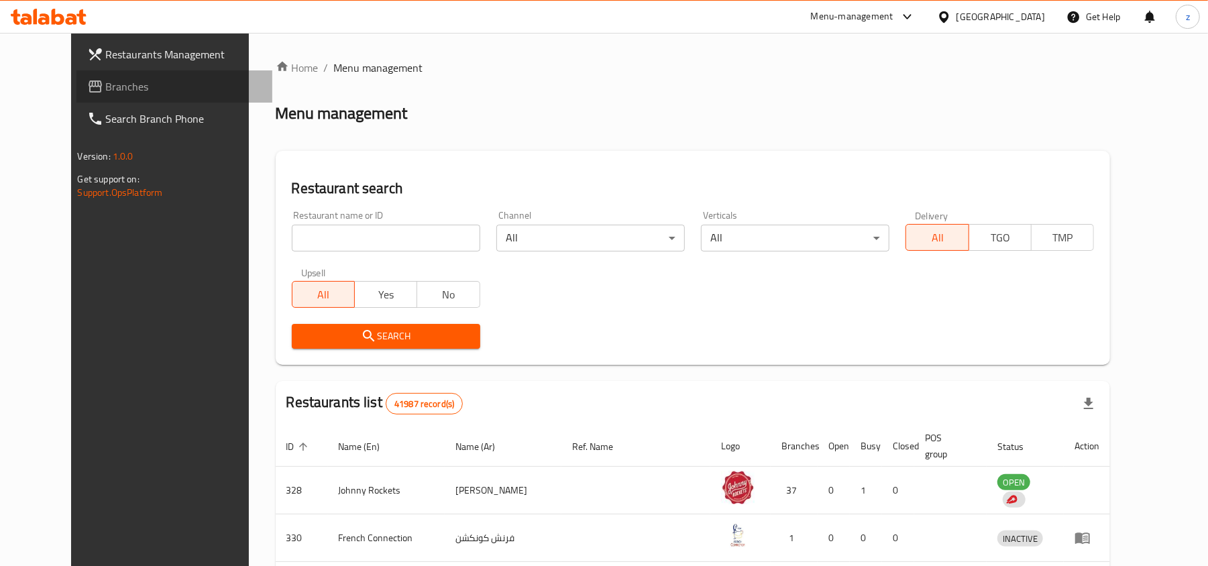
click at [106, 85] on span "Branches" at bounding box center [184, 86] width 156 height 16
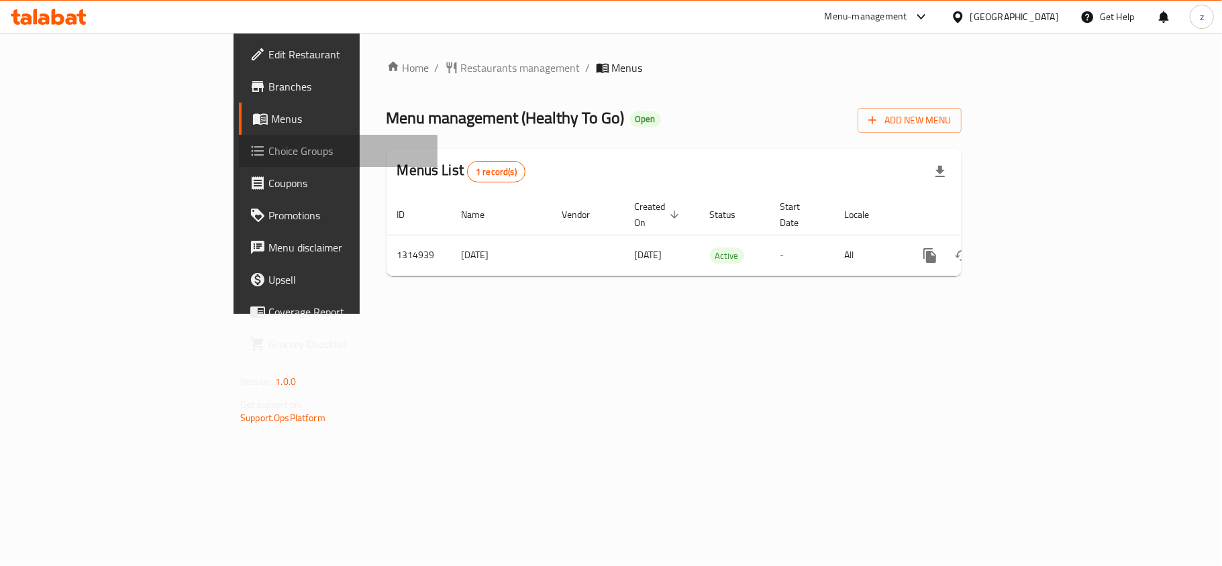
click at [239, 162] on link "Choice Groups" at bounding box center [338, 151] width 199 height 32
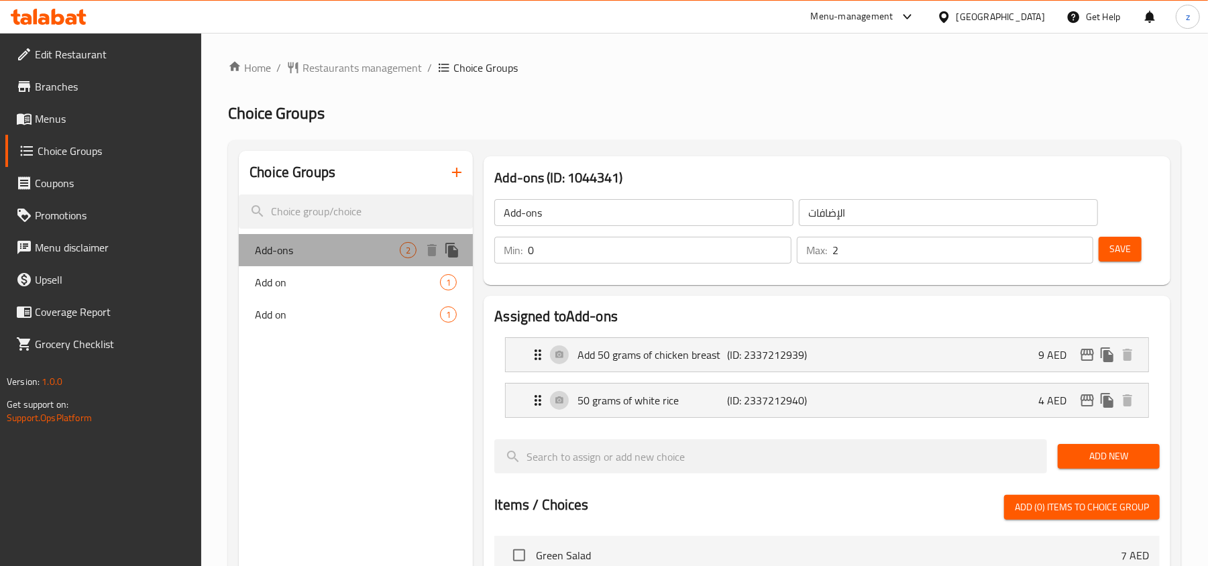
click at [313, 256] on span "Add-ons" at bounding box center [327, 250] width 145 height 16
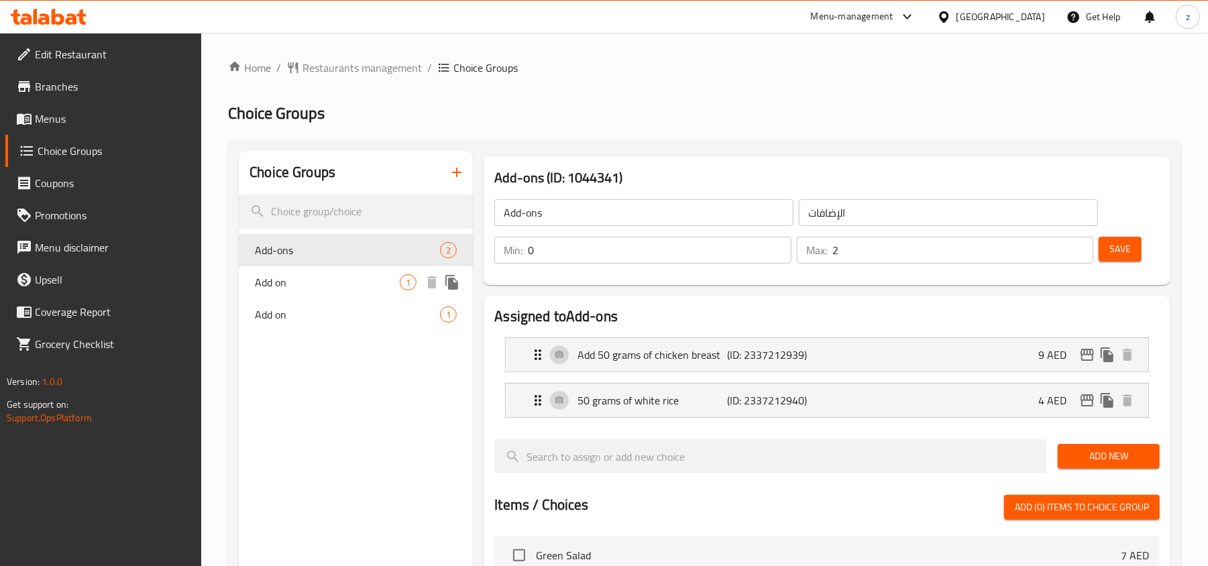
click at [312, 282] on span "Add on" at bounding box center [327, 282] width 145 height 16
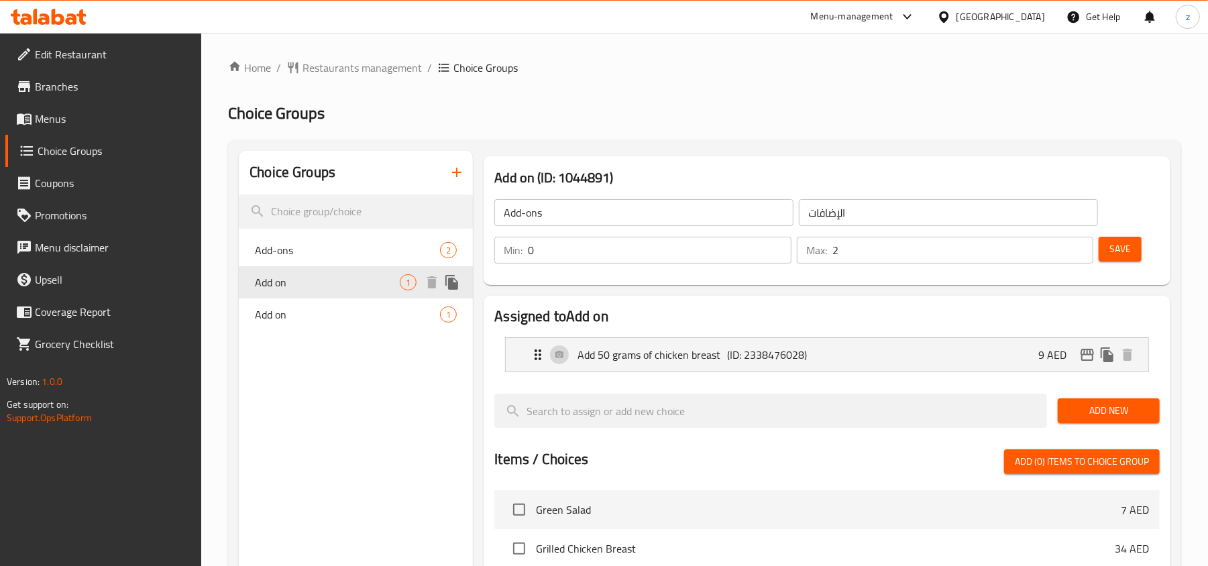
type input "Add on"
type input "1"
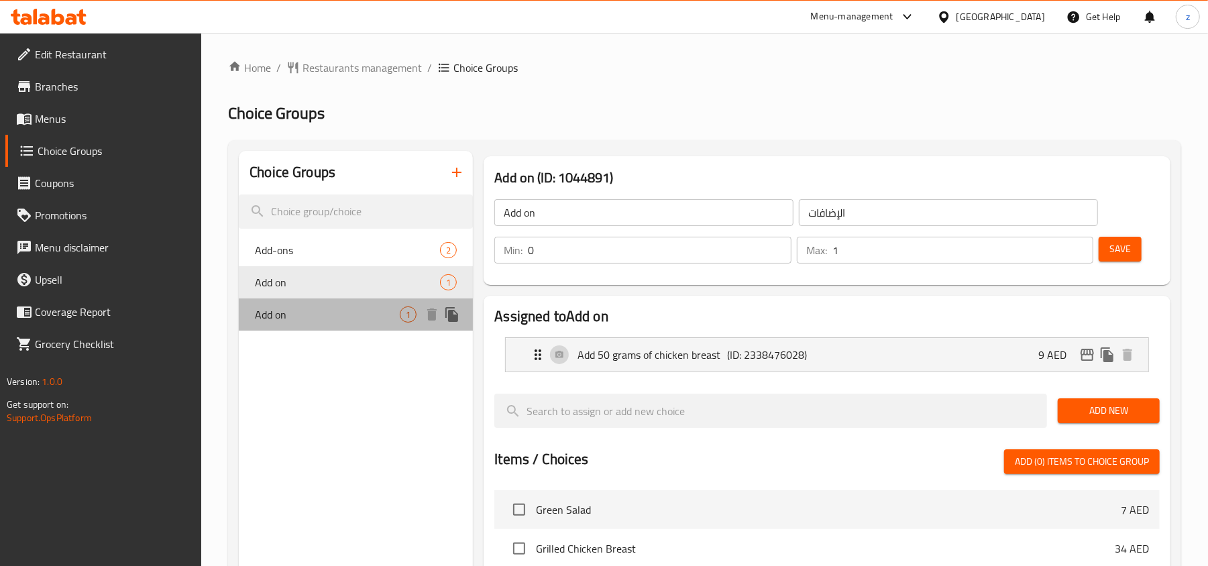
click at [305, 310] on span "Add on" at bounding box center [327, 315] width 145 height 16
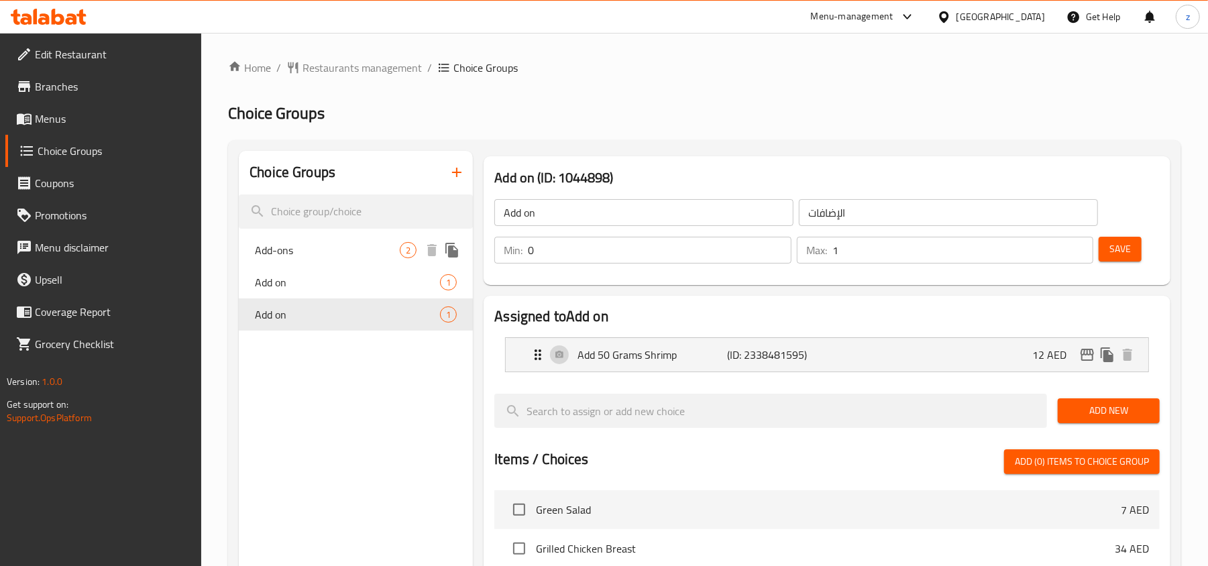
click at [325, 250] on span "Add-ons" at bounding box center [327, 250] width 145 height 16
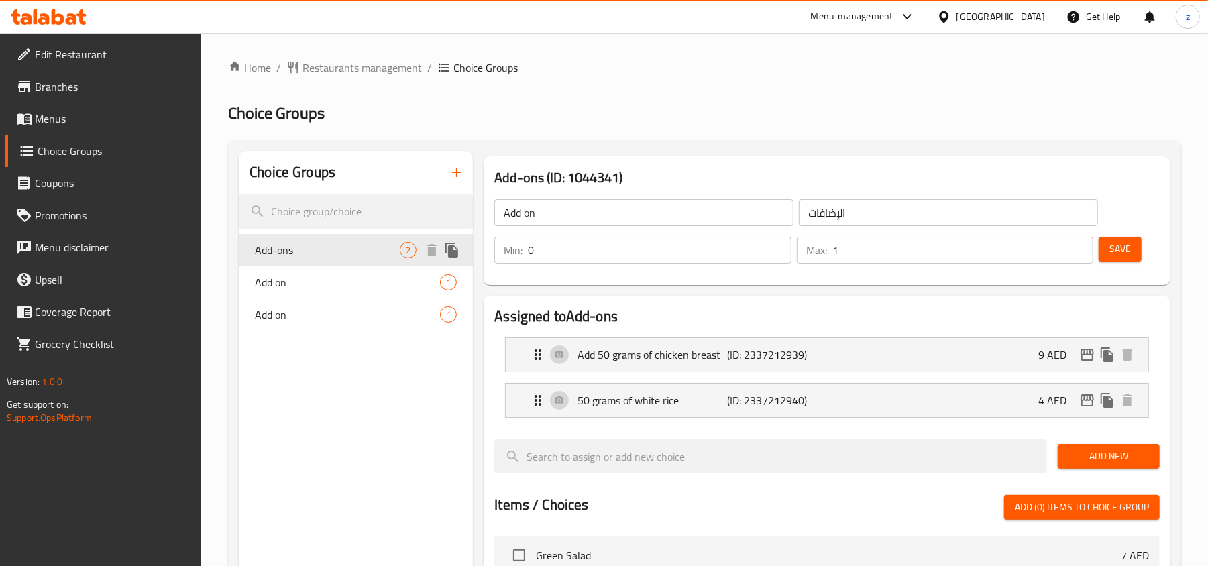
type input "Add-ons"
type input "2"
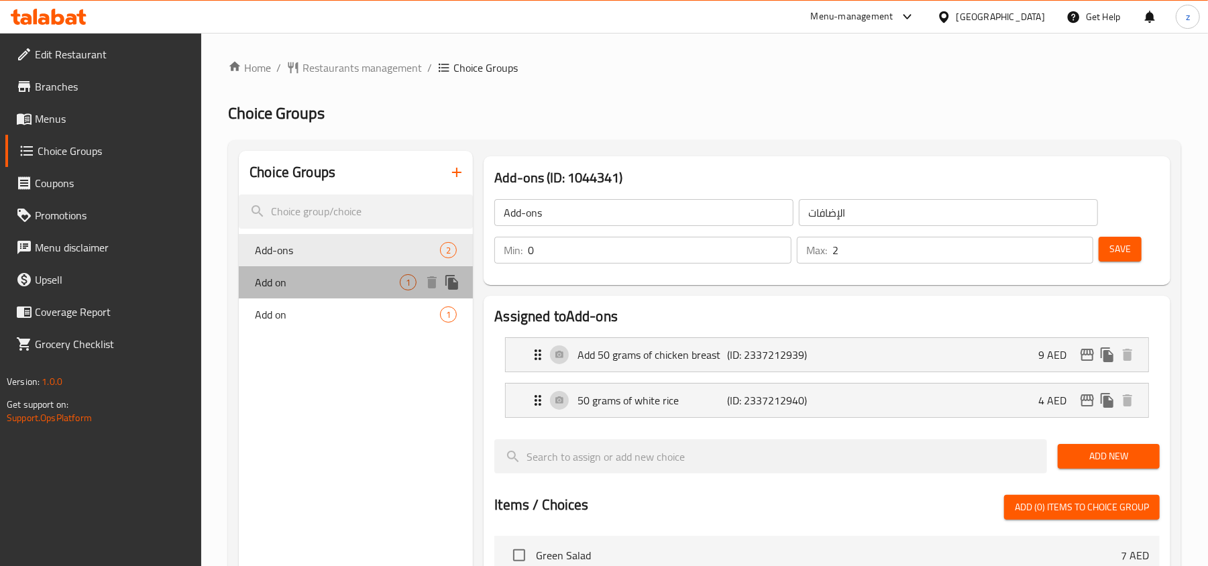
click at [291, 282] on span "Add on" at bounding box center [327, 282] width 145 height 16
type input "Add on"
type input "1"
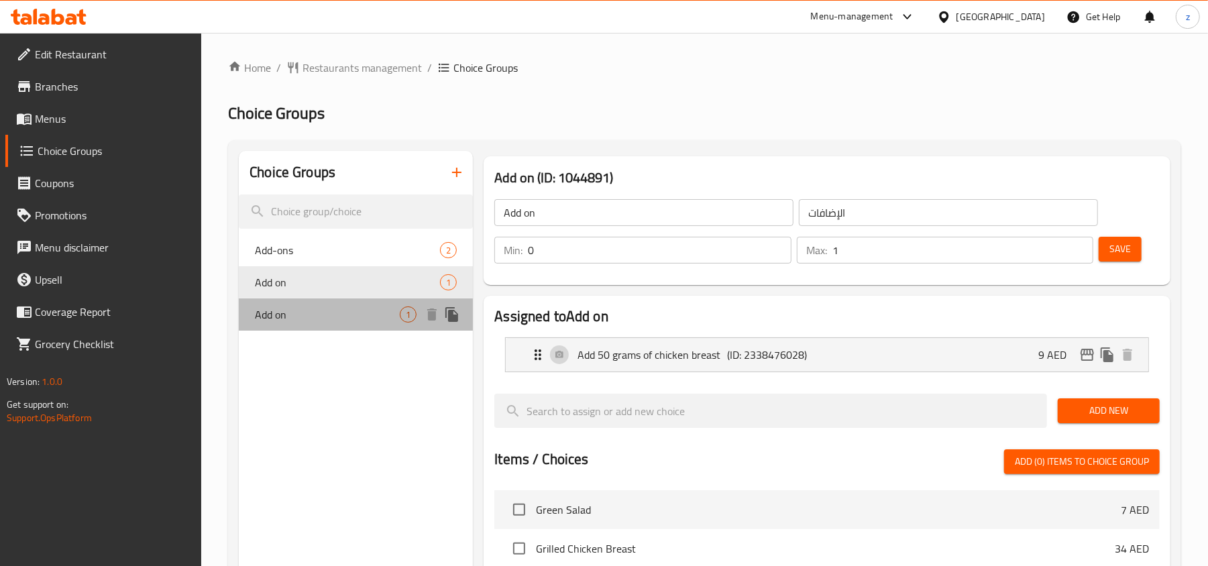
click at [299, 328] on div "Add on 1" at bounding box center [356, 315] width 234 height 32
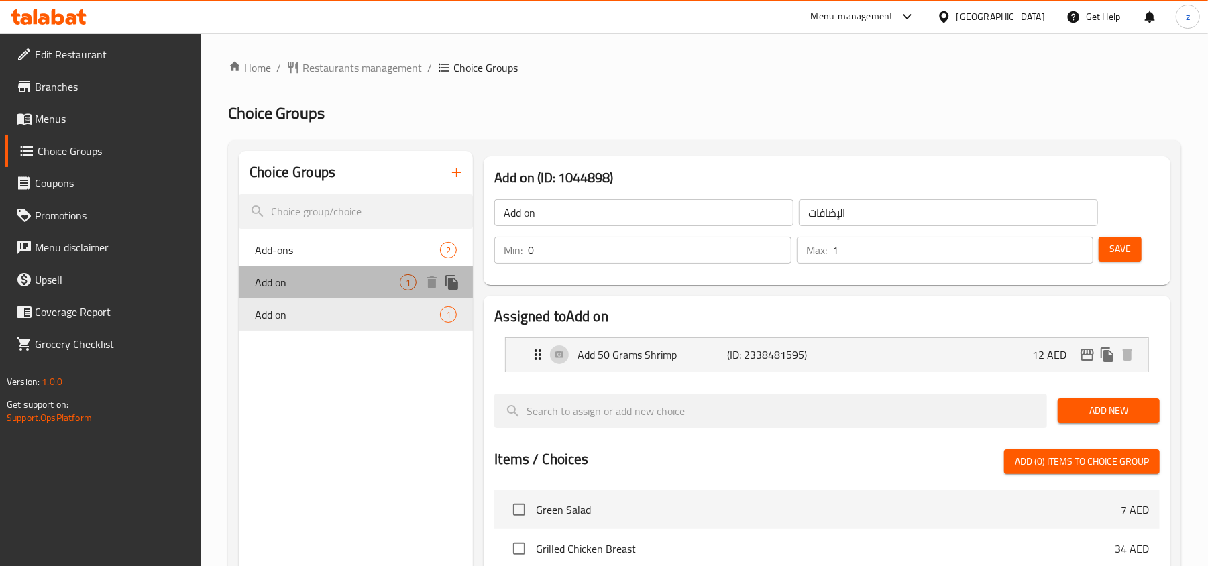
click at [296, 291] on div "Add on 1" at bounding box center [356, 282] width 234 height 32
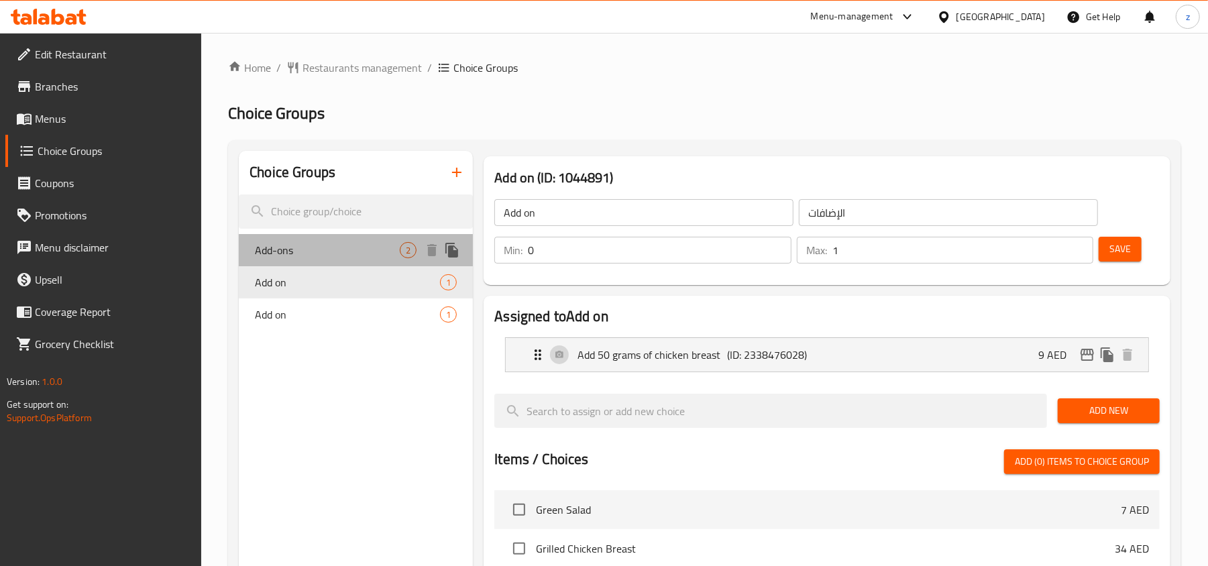
click at [307, 248] on span "Add-ons" at bounding box center [327, 250] width 145 height 16
type input "Add-ons"
type input "2"
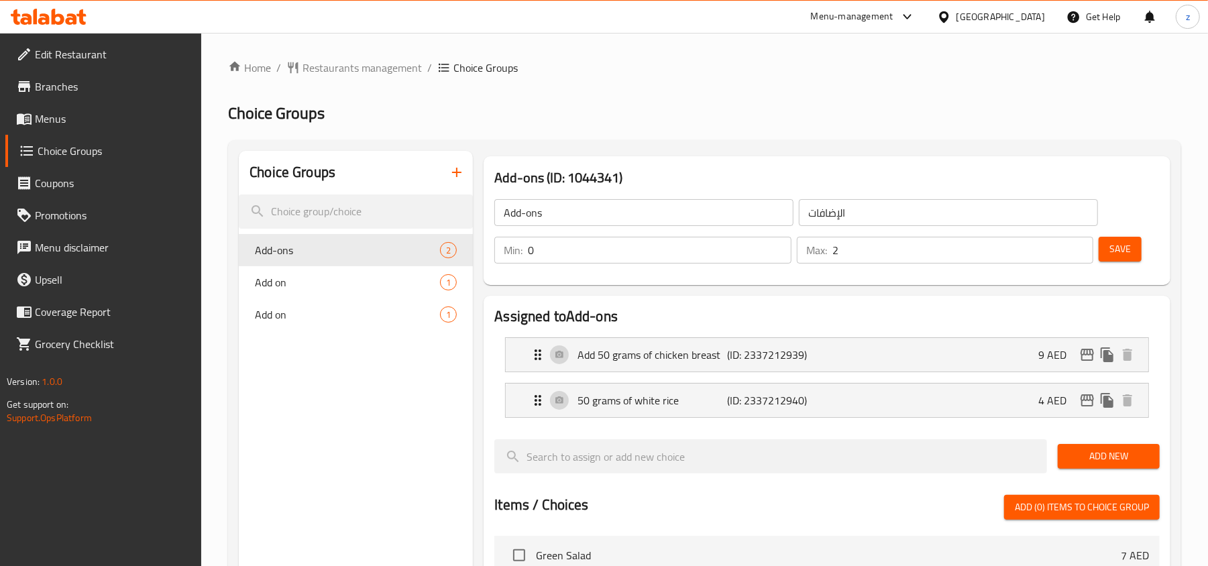
click at [62, 122] on span "Menus" at bounding box center [113, 119] width 156 height 16
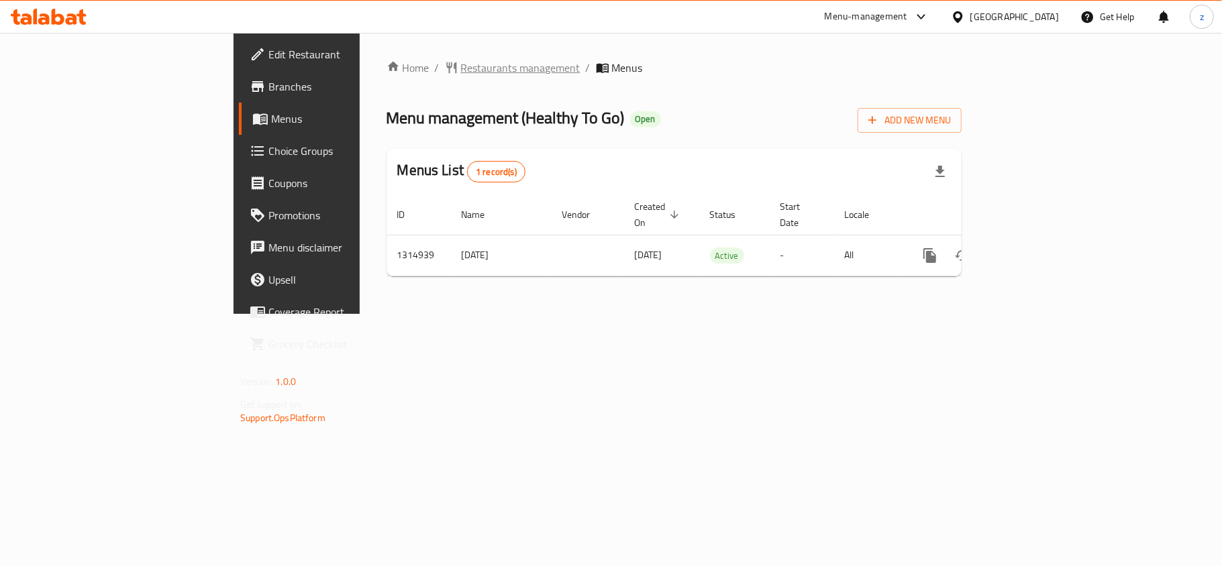
click at [461, 63] on span "Restaurants management" at bounding box center [520, 68] width 119 height 16
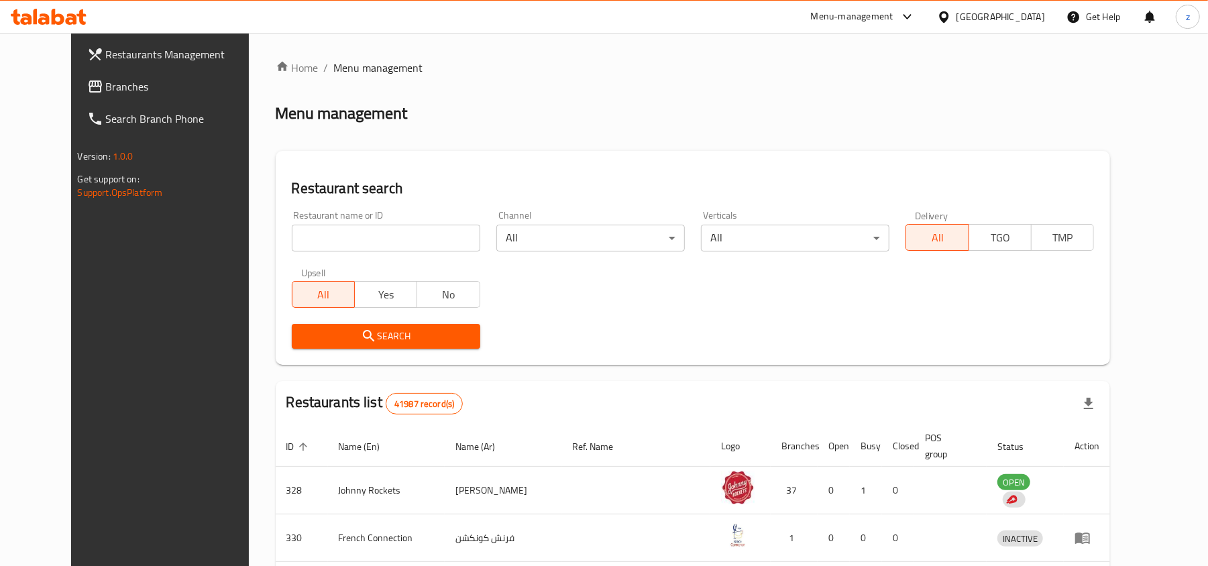
click at [106, 89] on span "Branches" at bounding box center [184, 86] width 156 height 16
